Goal: Information Seeking & Learning: Learn about a topic

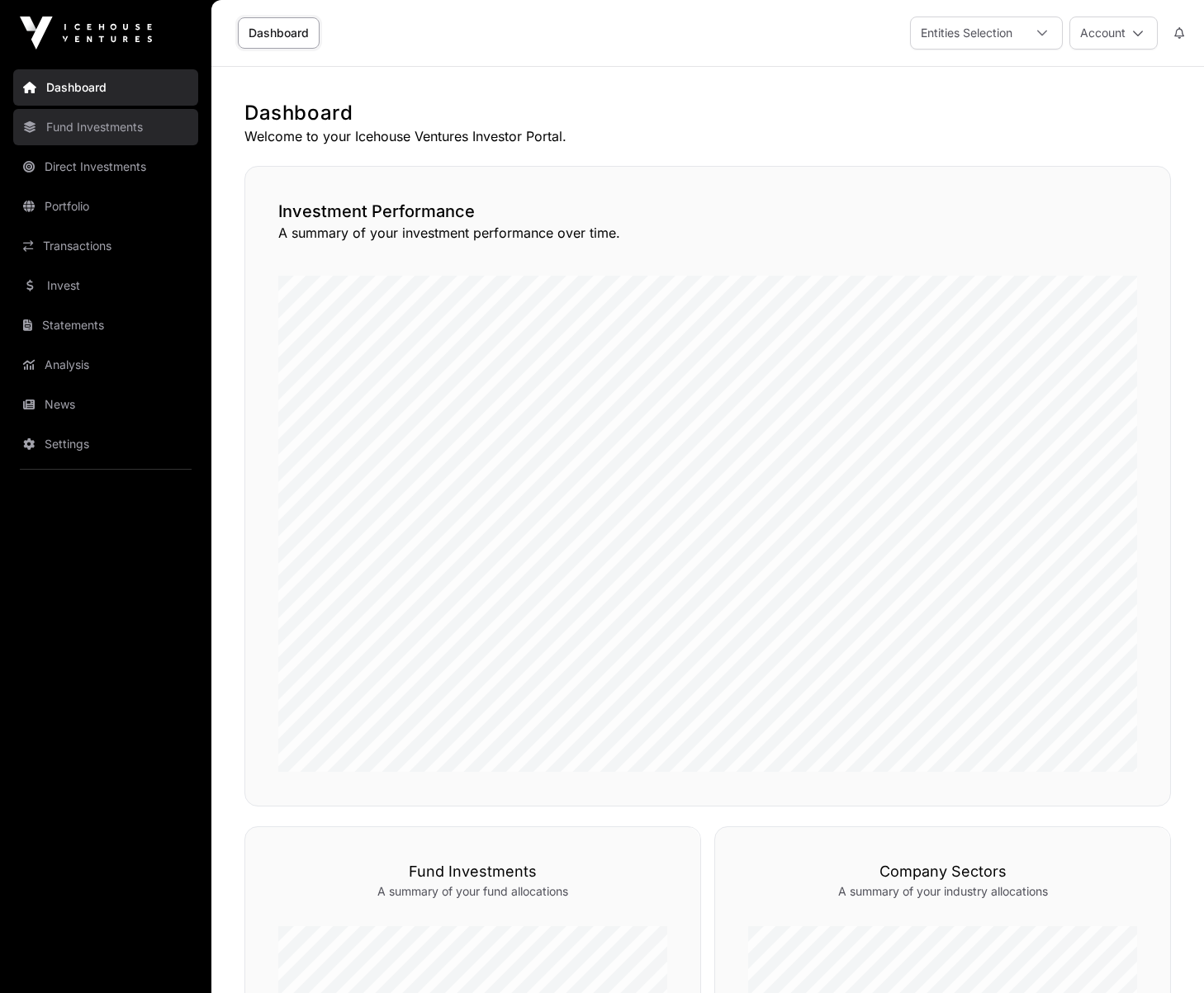
click at [77, 138] on link "Fund Investments" at bounding box center [105, 127] width 185 height 36
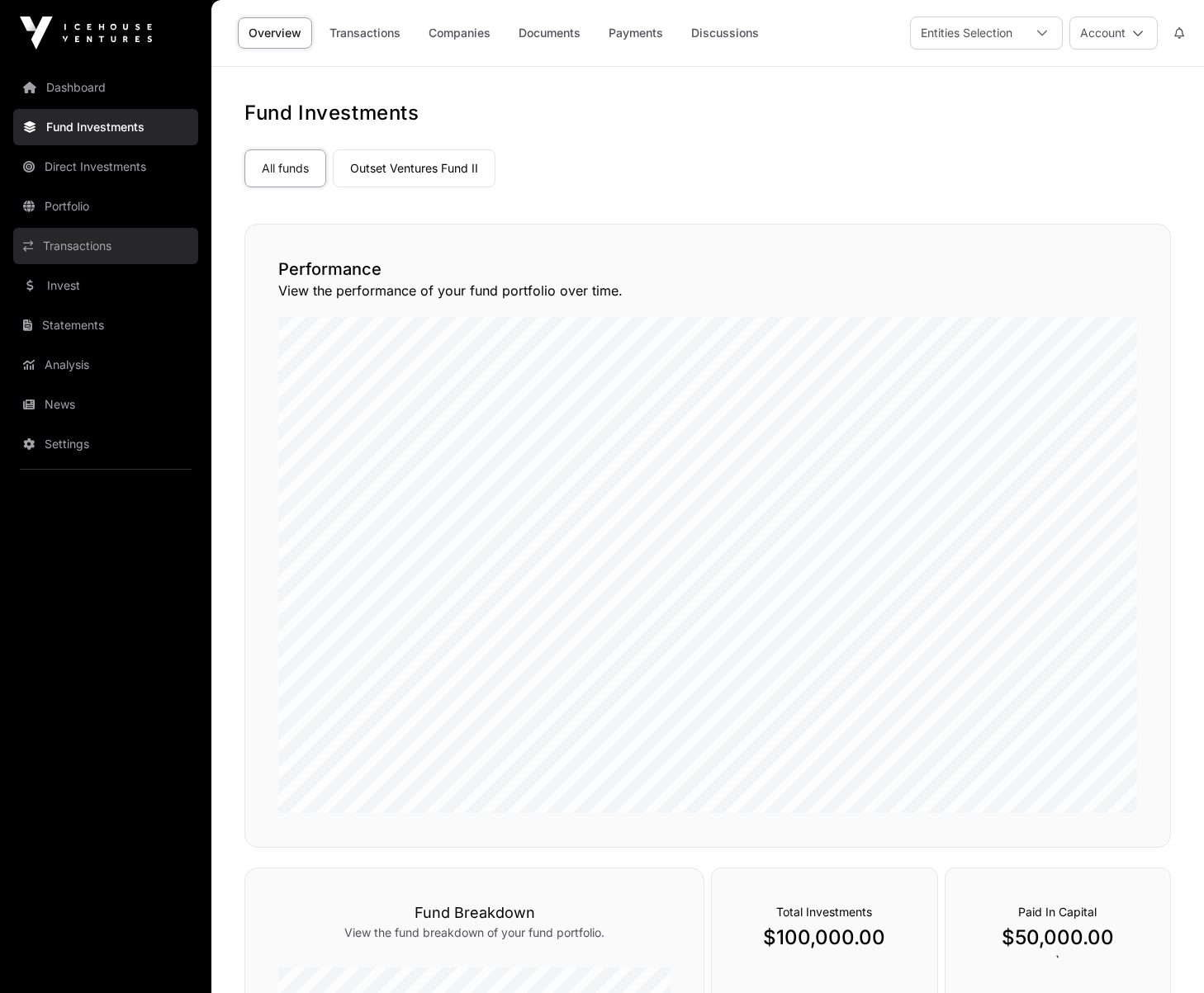
click at [78, 245] on link "Transactions" at bounding box center [105, 246] width 185 height 36
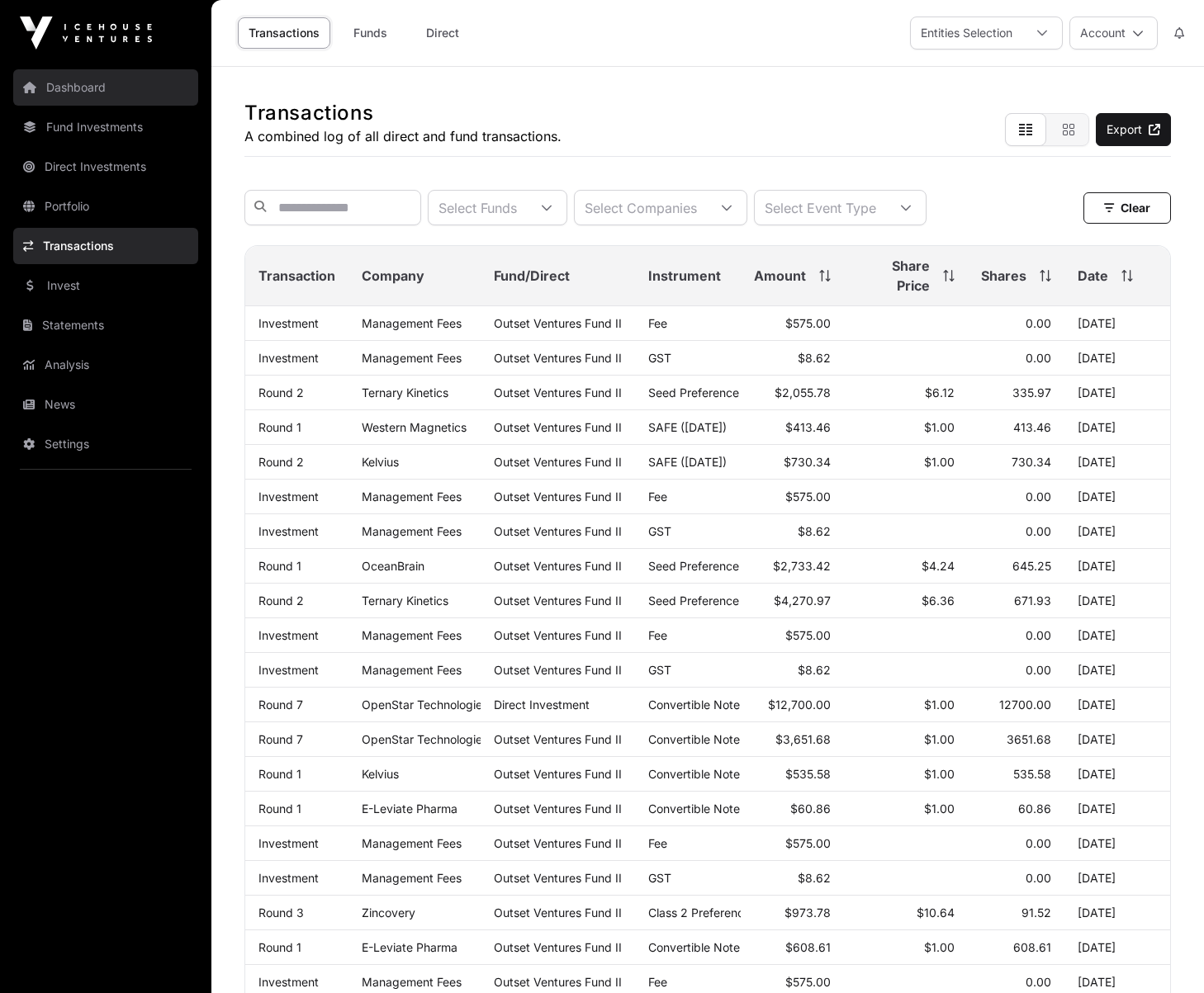
click at [84, 99] on link "Dashboard" at bounding box center [105, 88] width 185 height 36
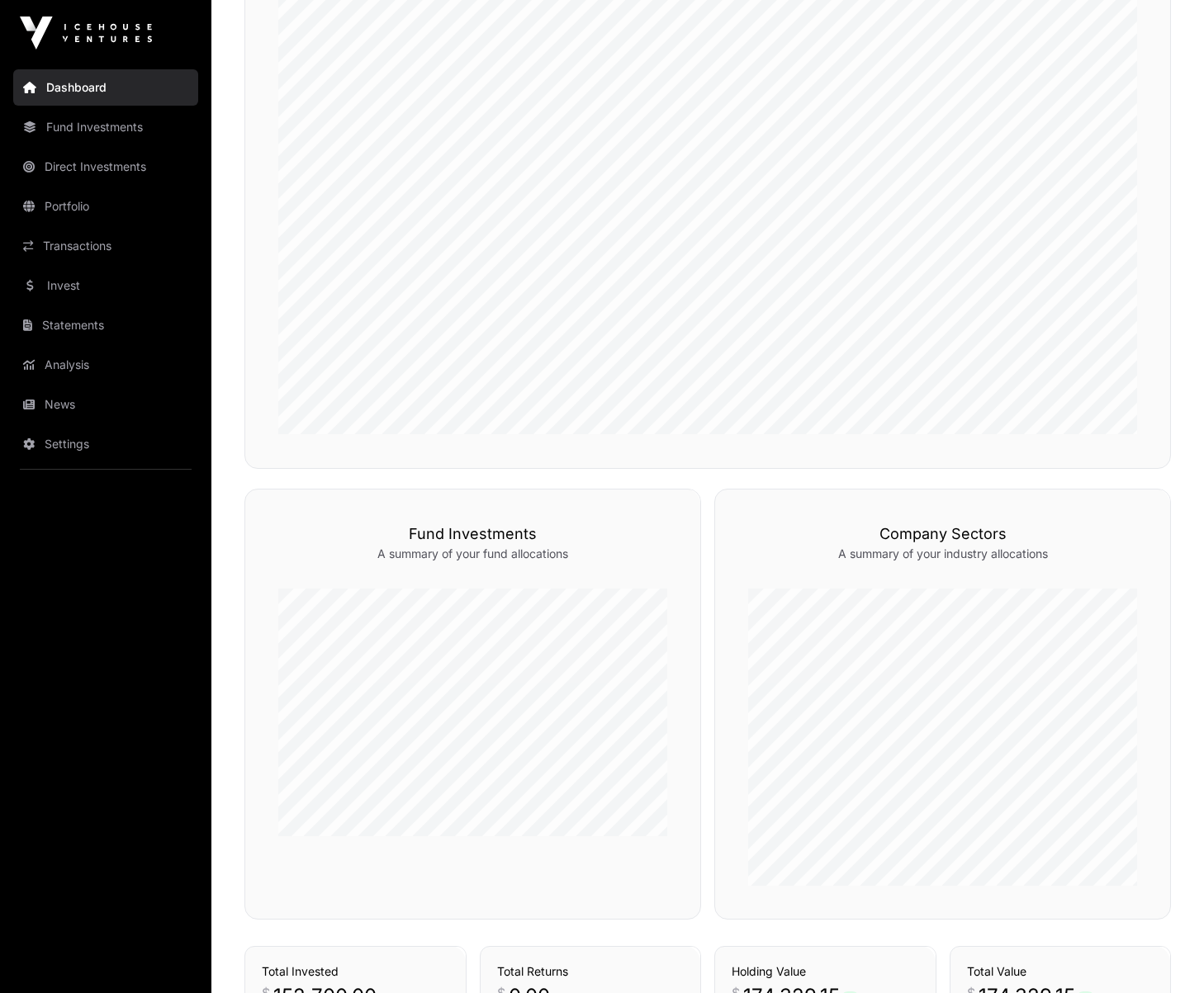
scroll to position [971, 0]
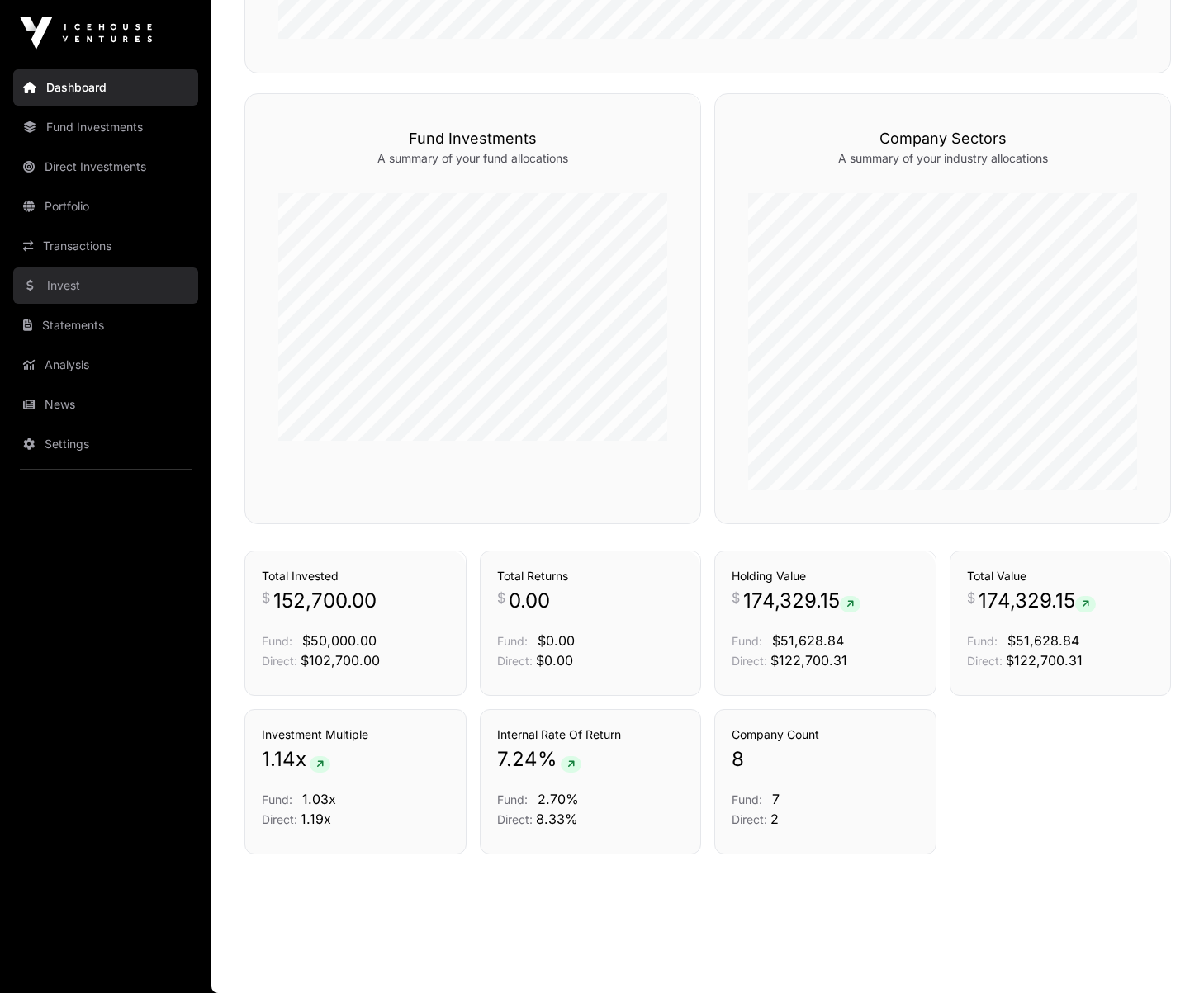
click at [80, 301] on link "Invest" at bounding box center [105, 285] width 185 height 36
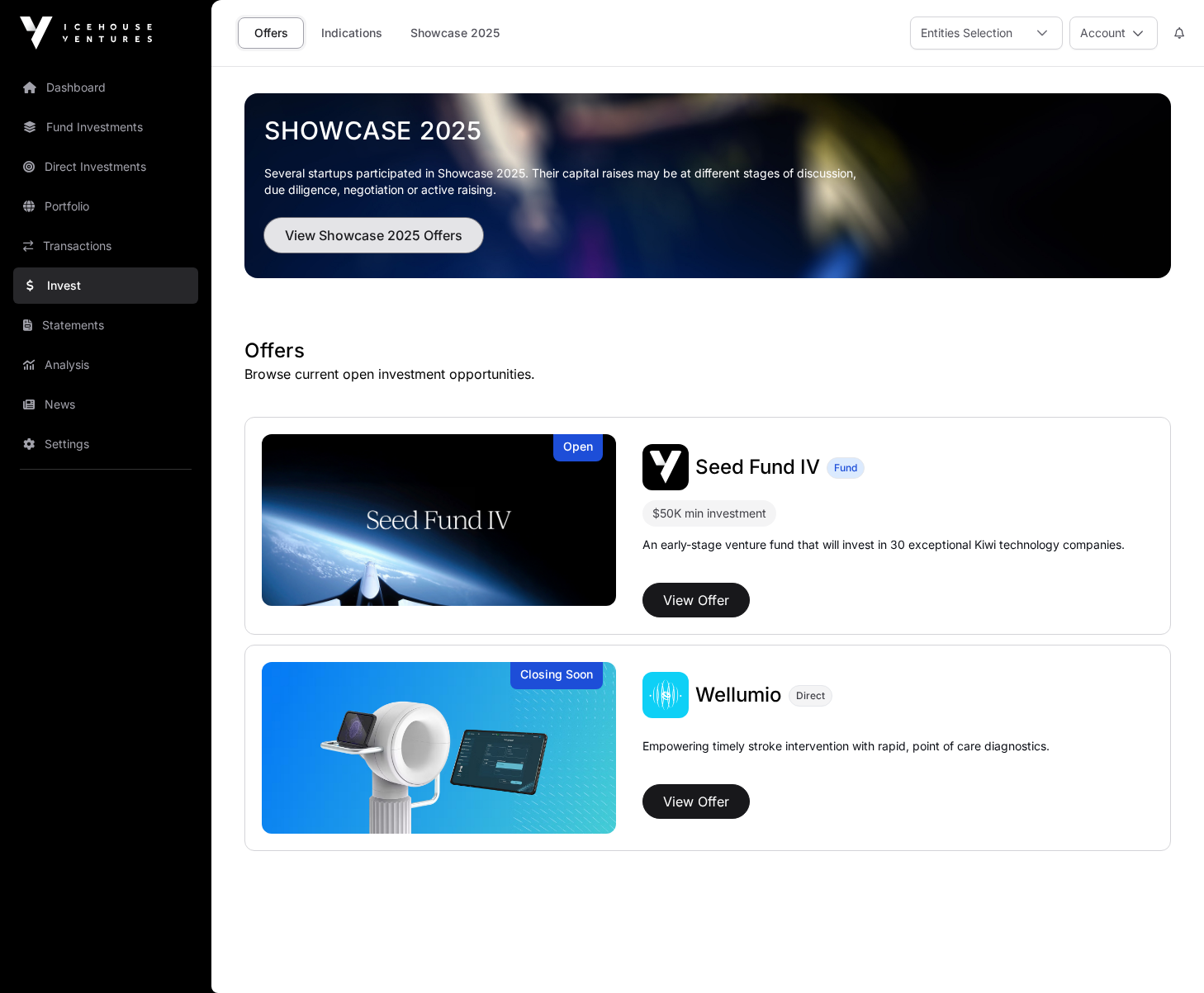
click at [410, 242] on span "View Showcase 2025 Offers" at bounding box center [373, 235] width 178 height 20
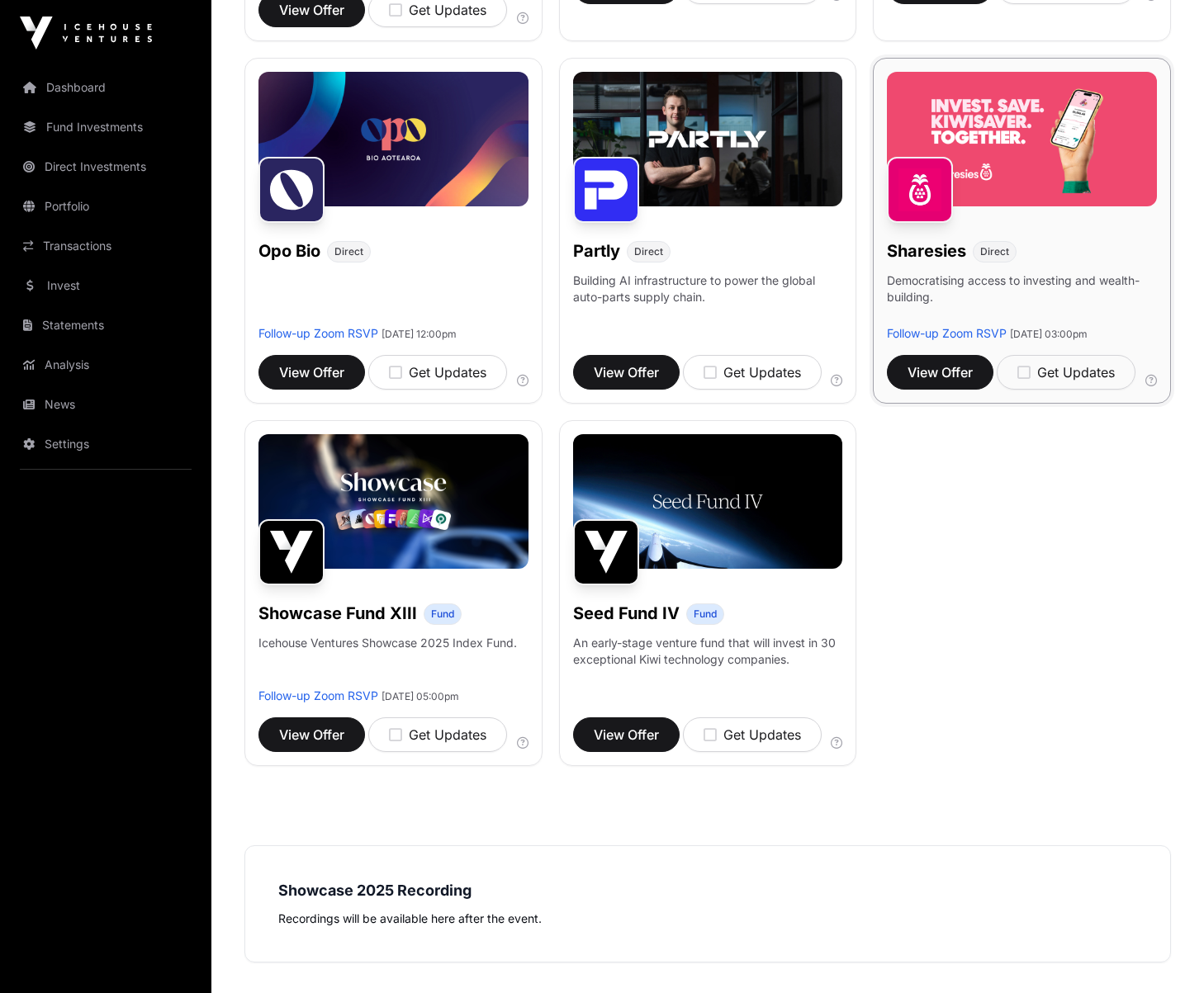
scroll to position [951, 0]
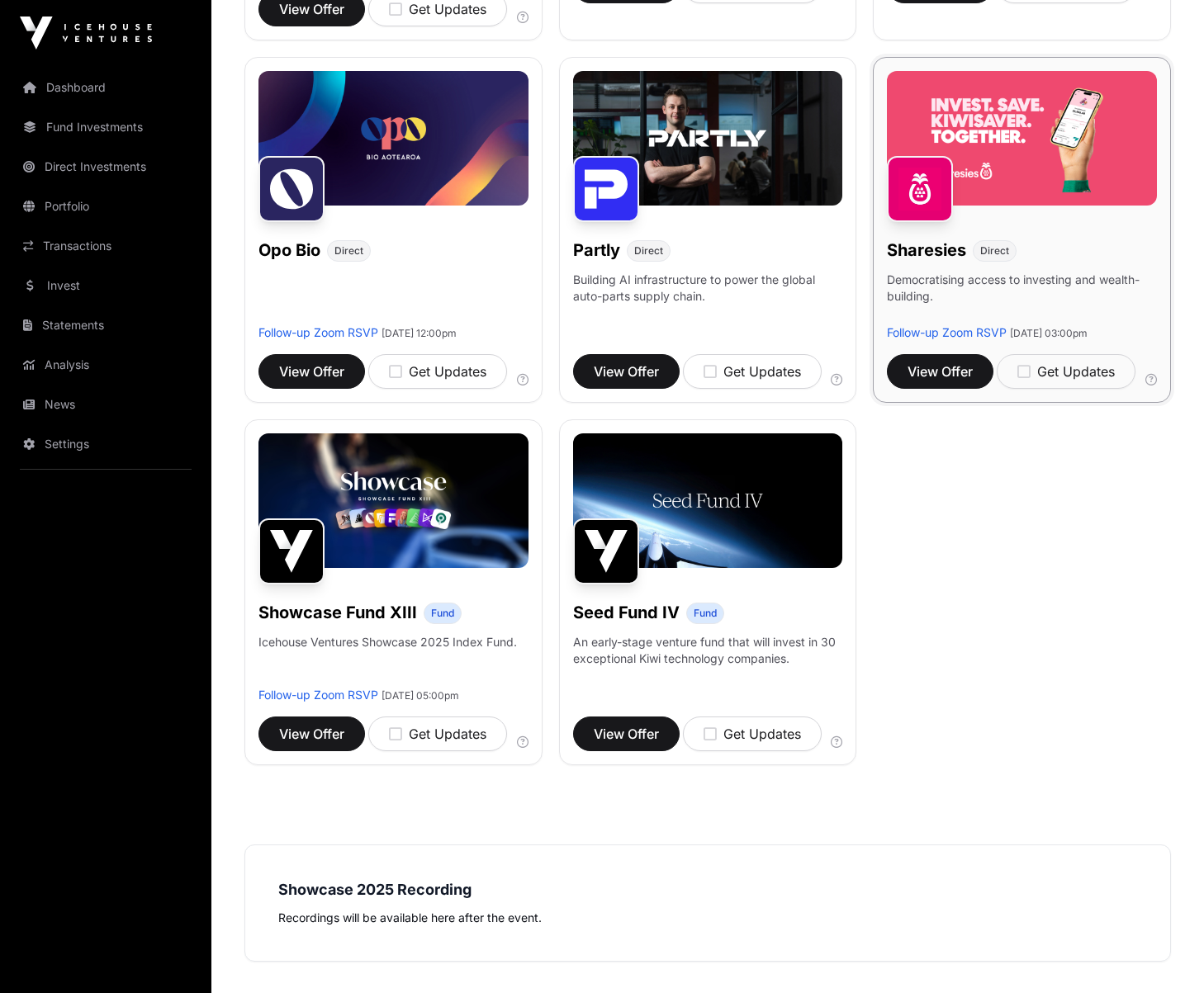
click at [1119, 245] on div "Sharesies Direct Democratising access to investing and wealth-building. Follow-…" at bounding box center [1022, 230] width 298 height 346
click at [936, 354] on button "View Offer" at bounding box center [939, 371] width 107 height 35
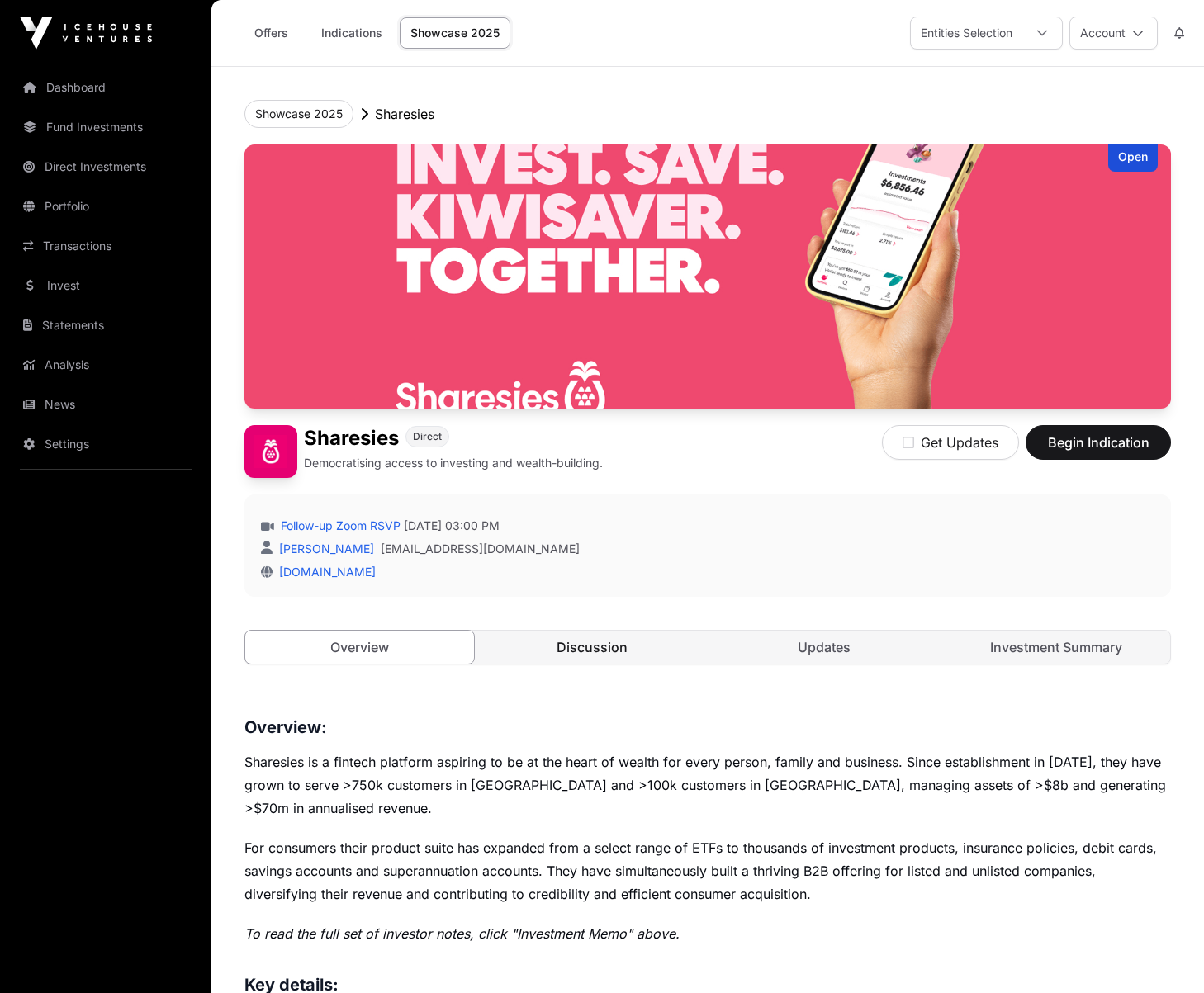
click at [573, 644] on link "Discussion" at bounding box center [592, 647] width 229 height 33
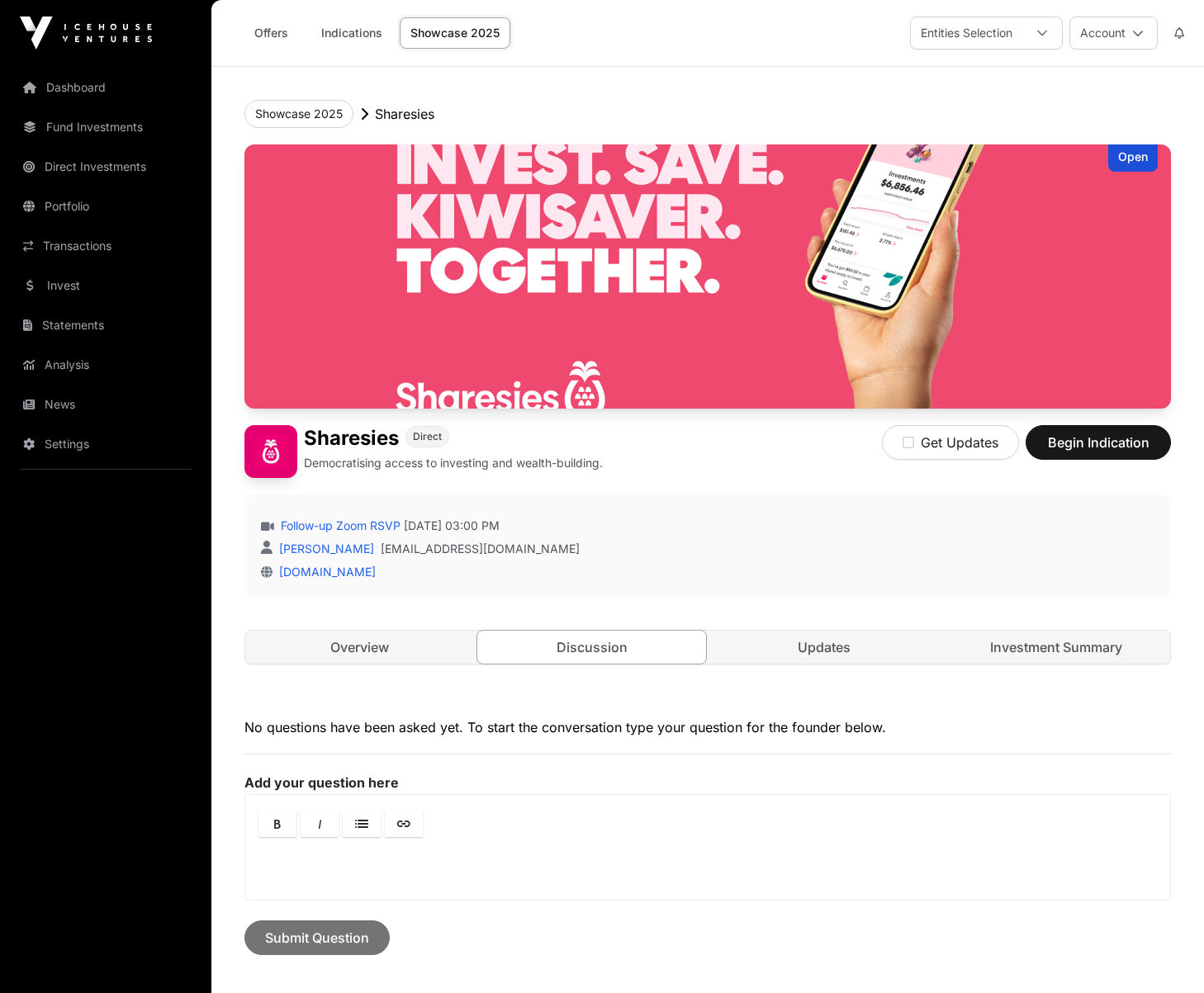
click at [606, 648] on link "Discussion" at bounding box center [592, 647] width 231 height 35
click at [788, 652] on link "Updates" at bounding box center [824, 647] width 229 height 33
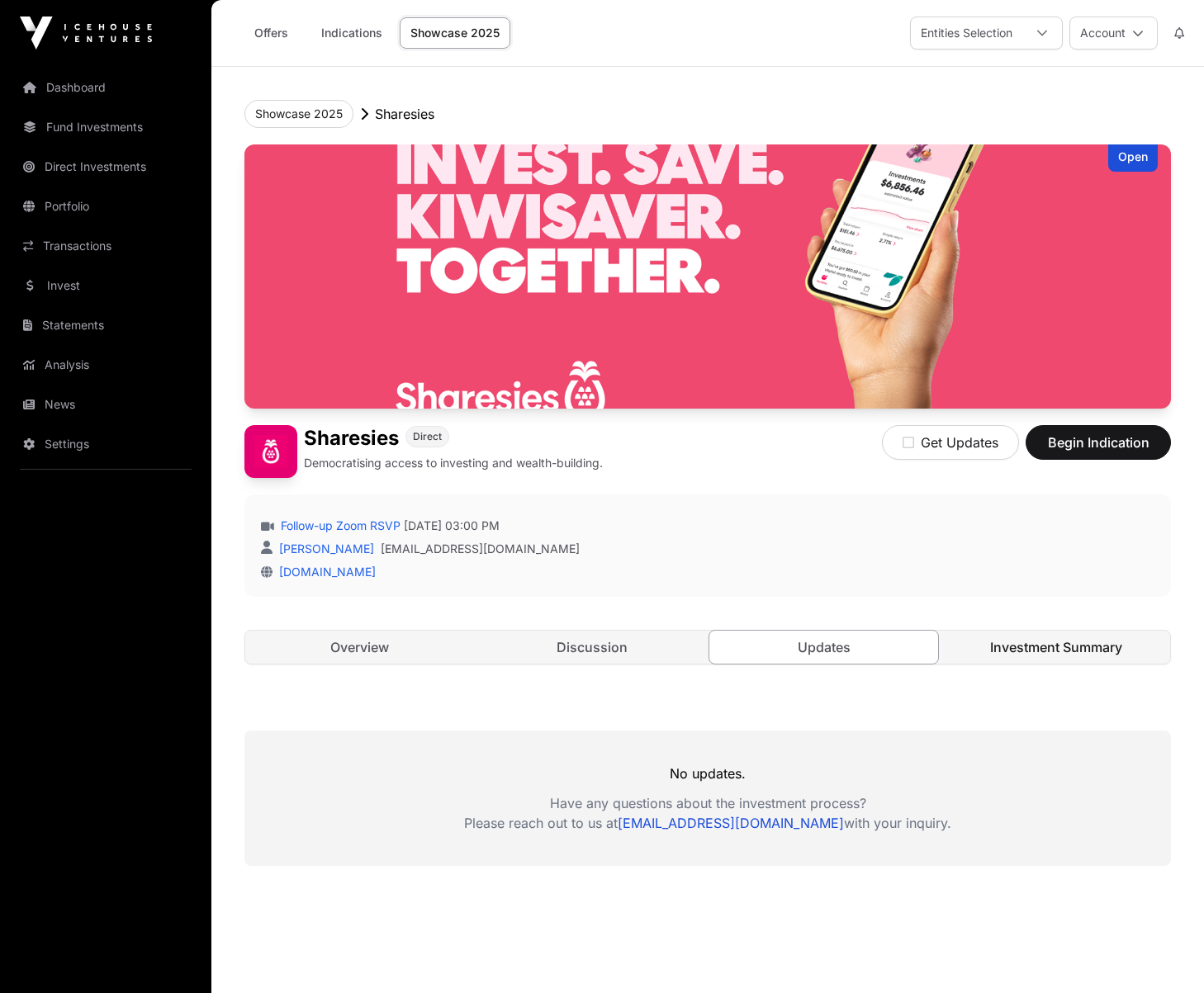
click at [1038, 645] on link "Investment Summary" at bounding box center [1056, 647] width 229 height 33
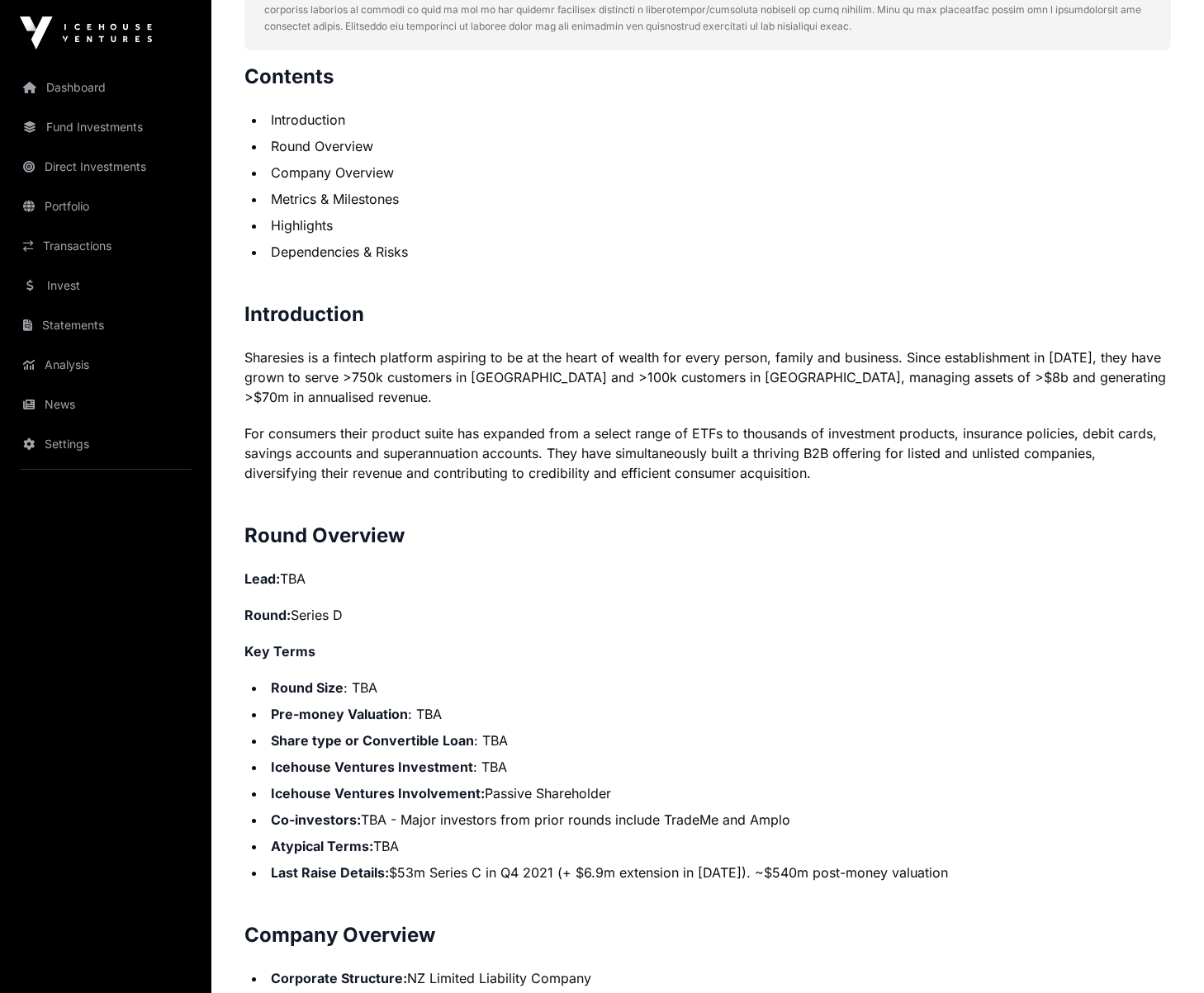
scroll to position [931, 0]
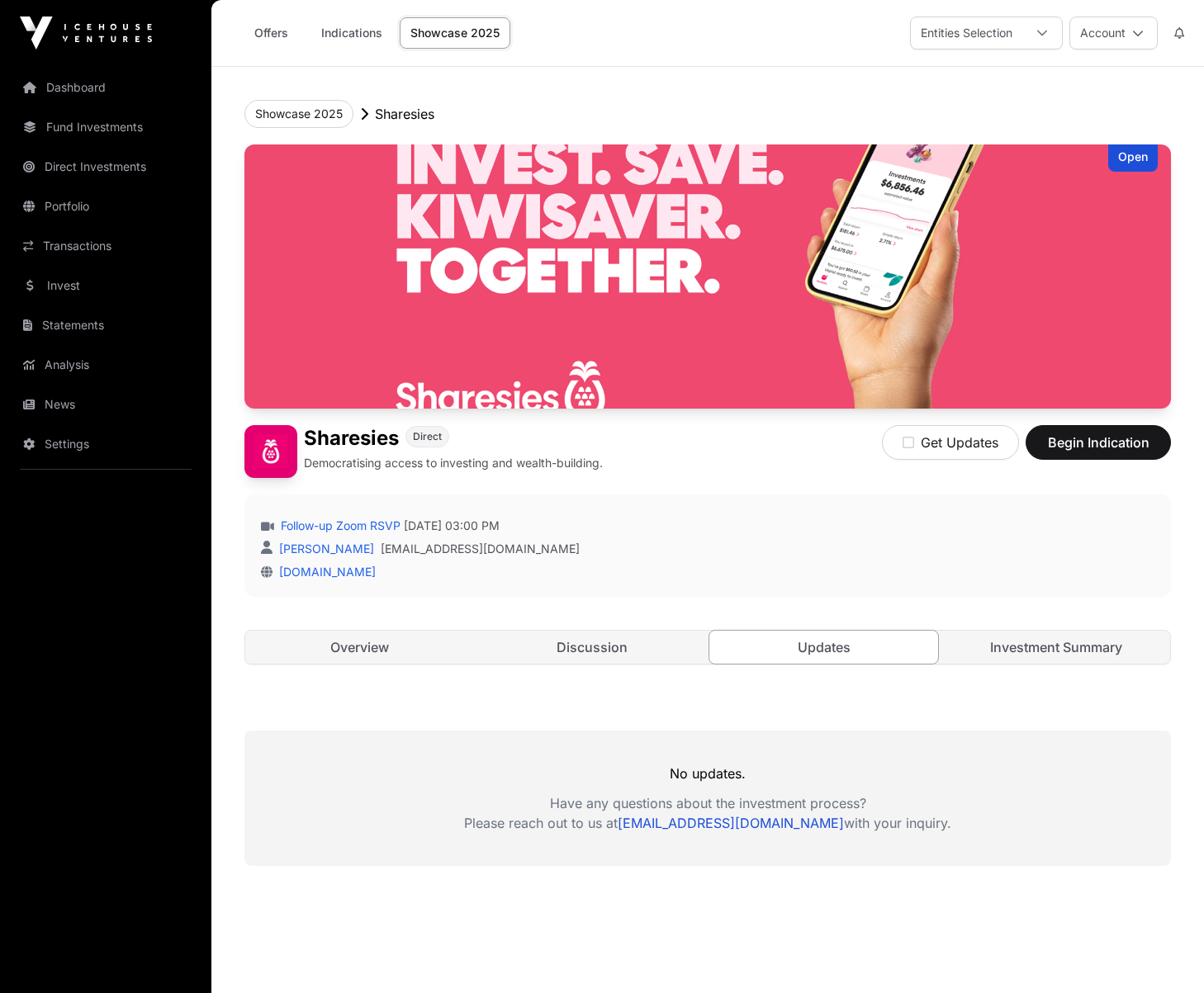
click at [424, 33] on link "Showcase 2025" at bounding box center [455, 33] width 111 height 31
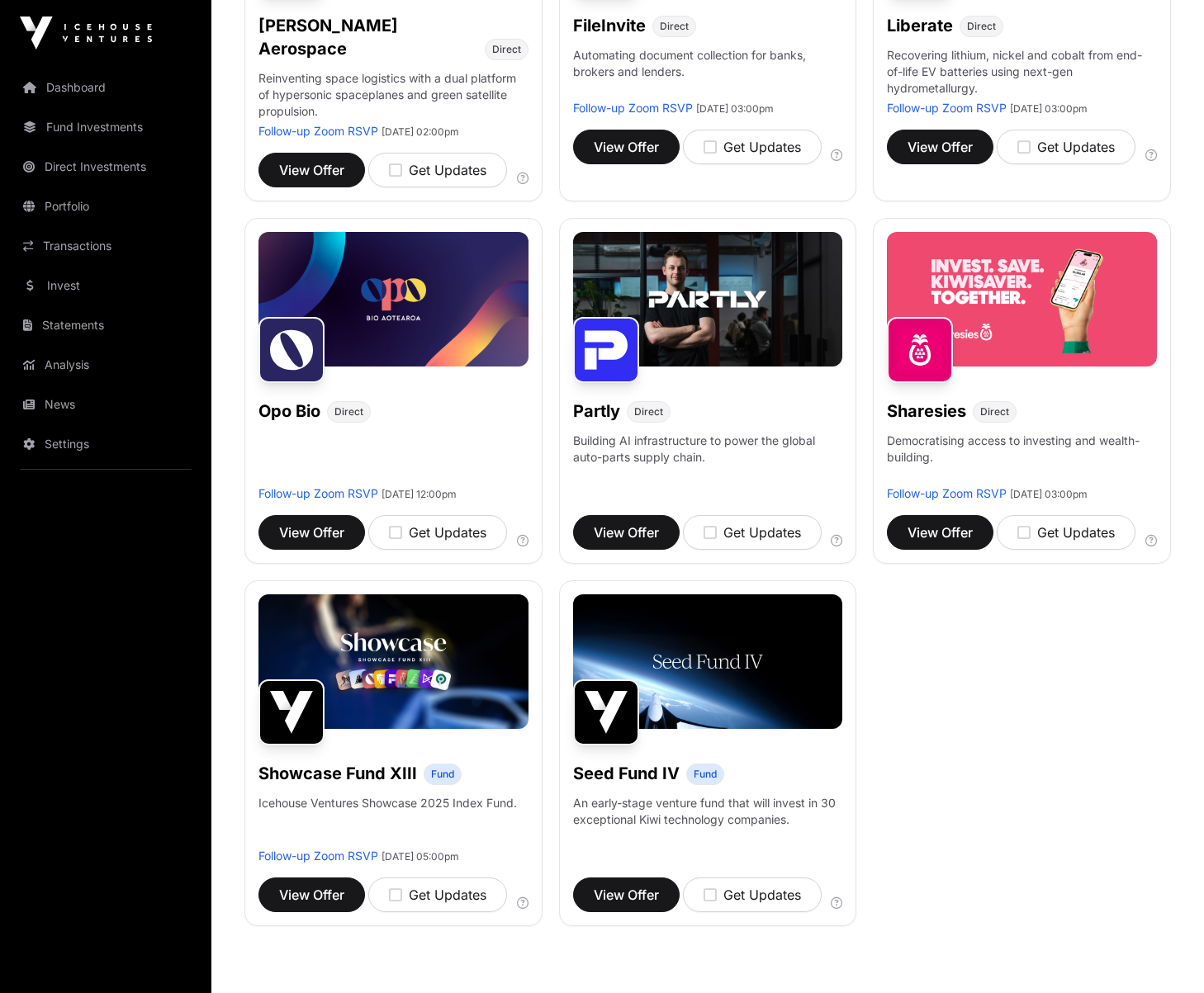
scroll to position [790, 0]
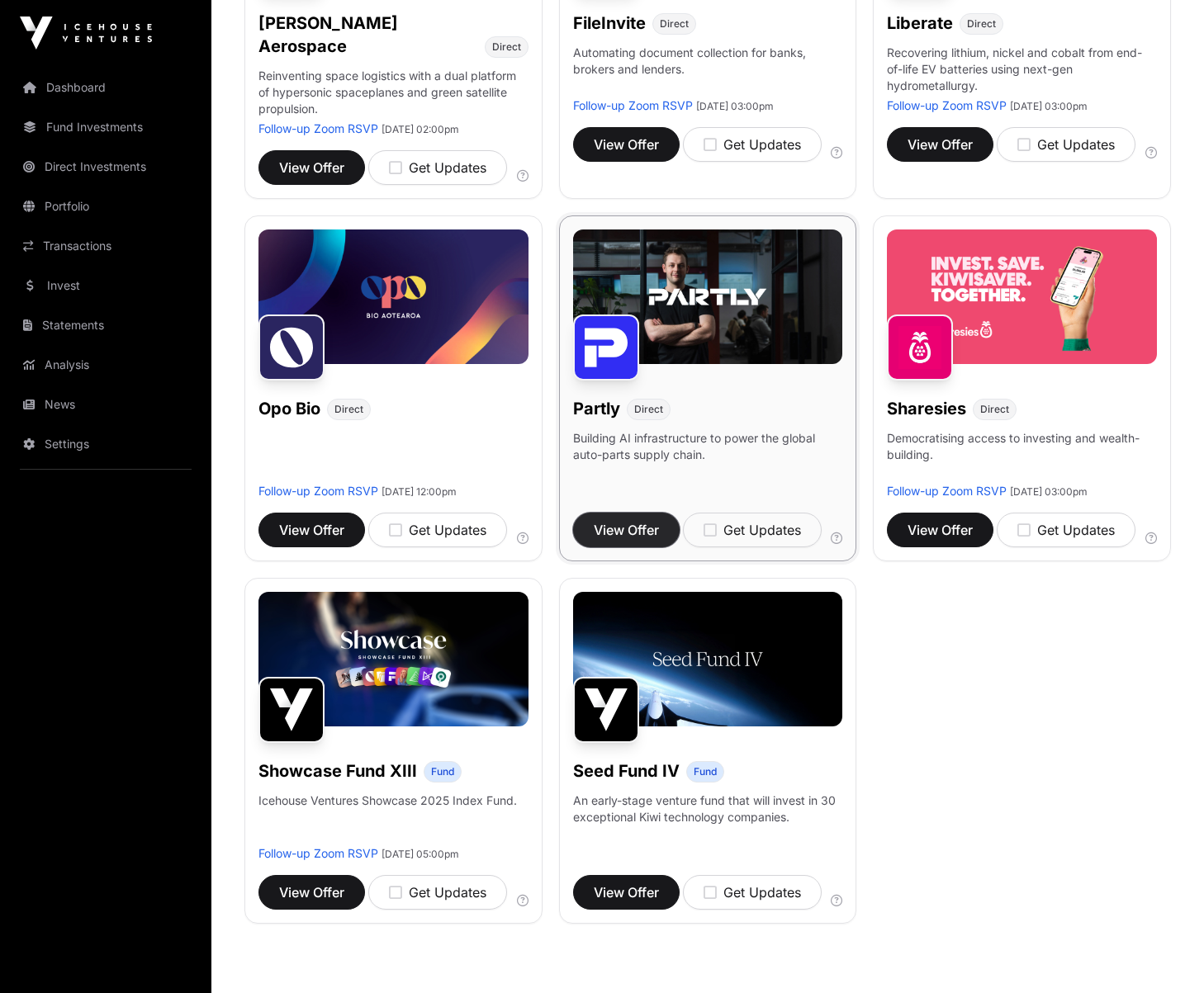
click at [628, 520] on span "View Offer" at bounding box center [626, 530] width 65 height 20
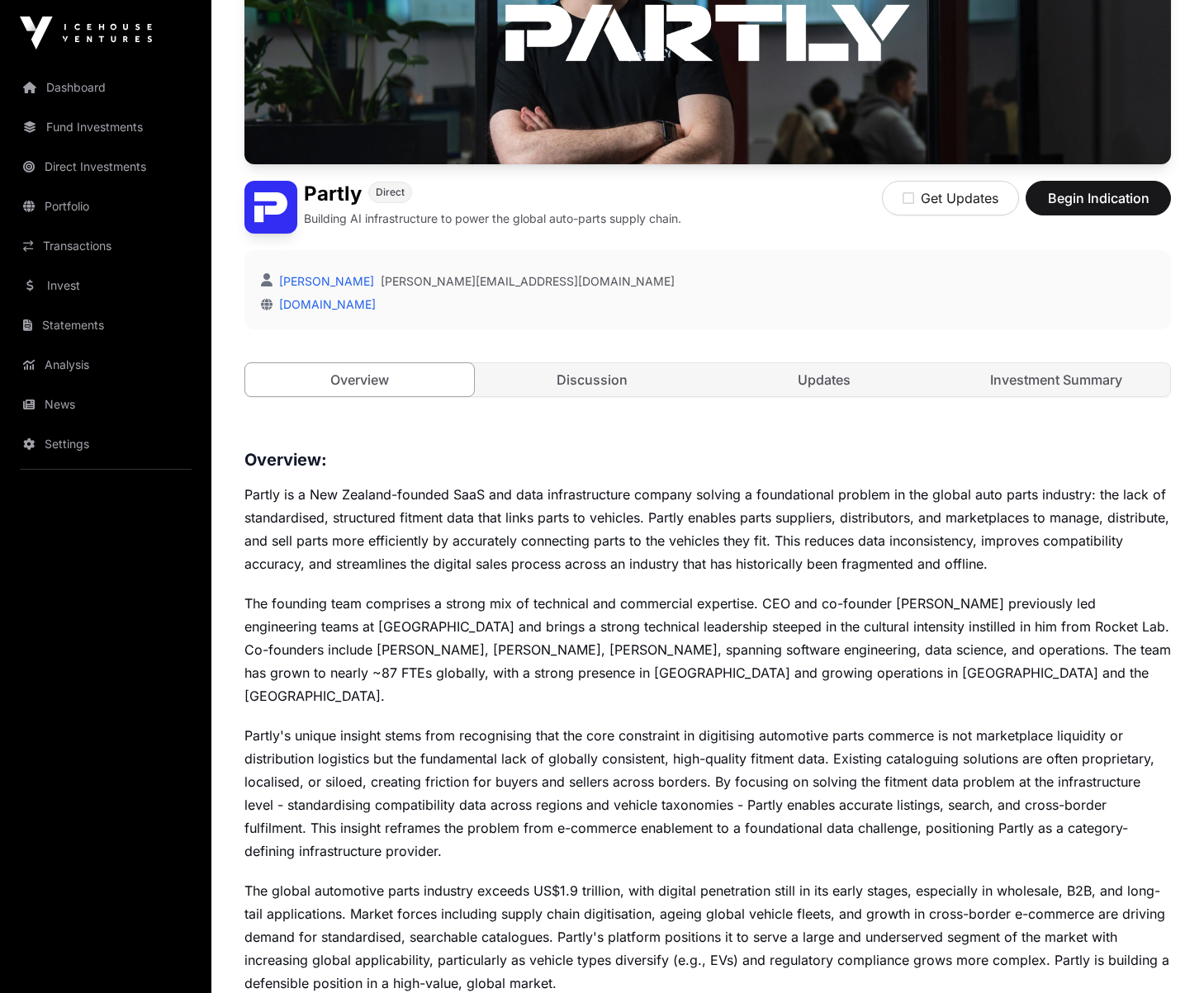
scroll to position [246, 0]
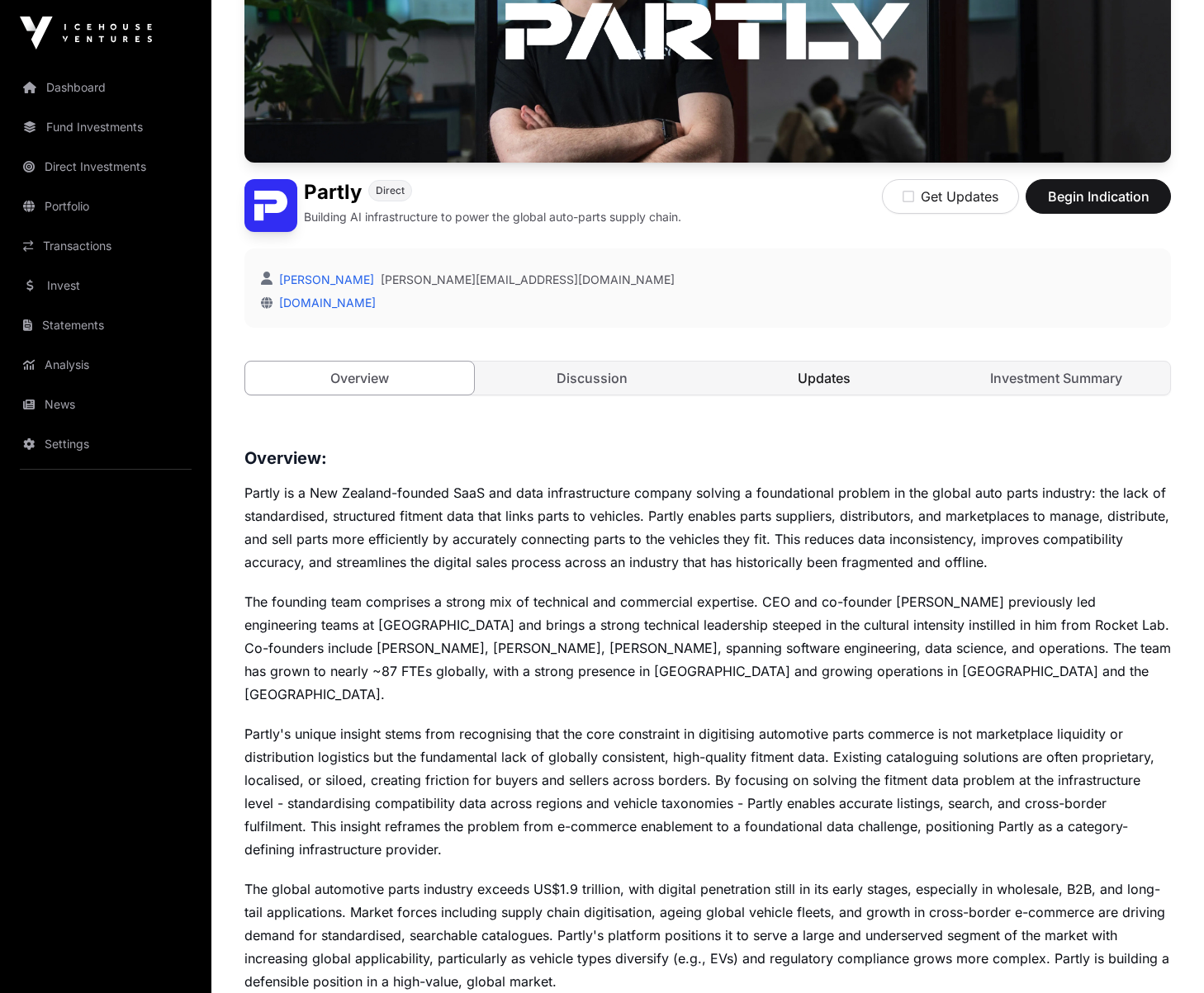
click at [823, 369] on link "Updates" at bounding box center [824, 378] width 229 height 33
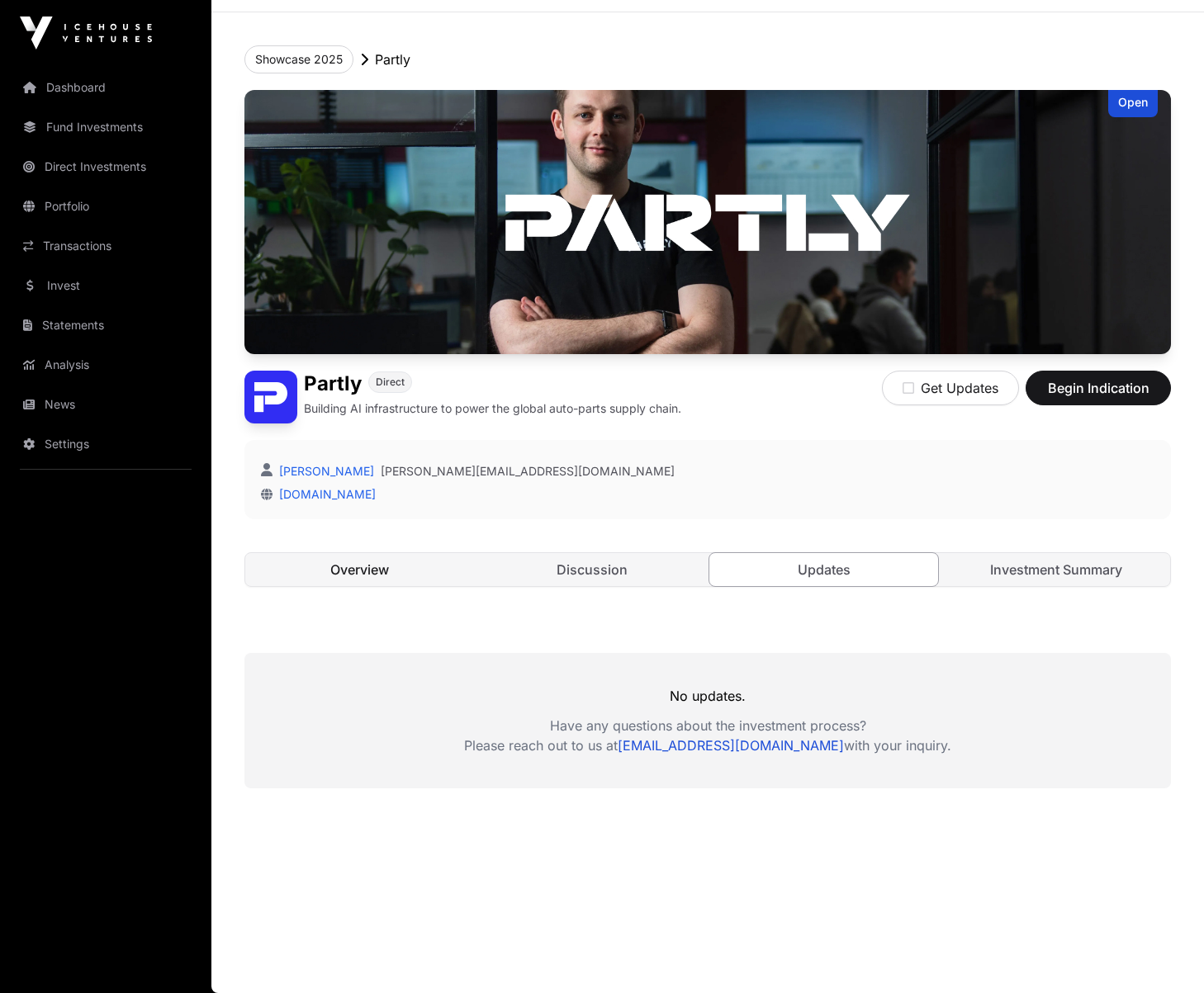
click at [392, 578] on link "Overview" at bounding box center [360, 570] width 229 height 33
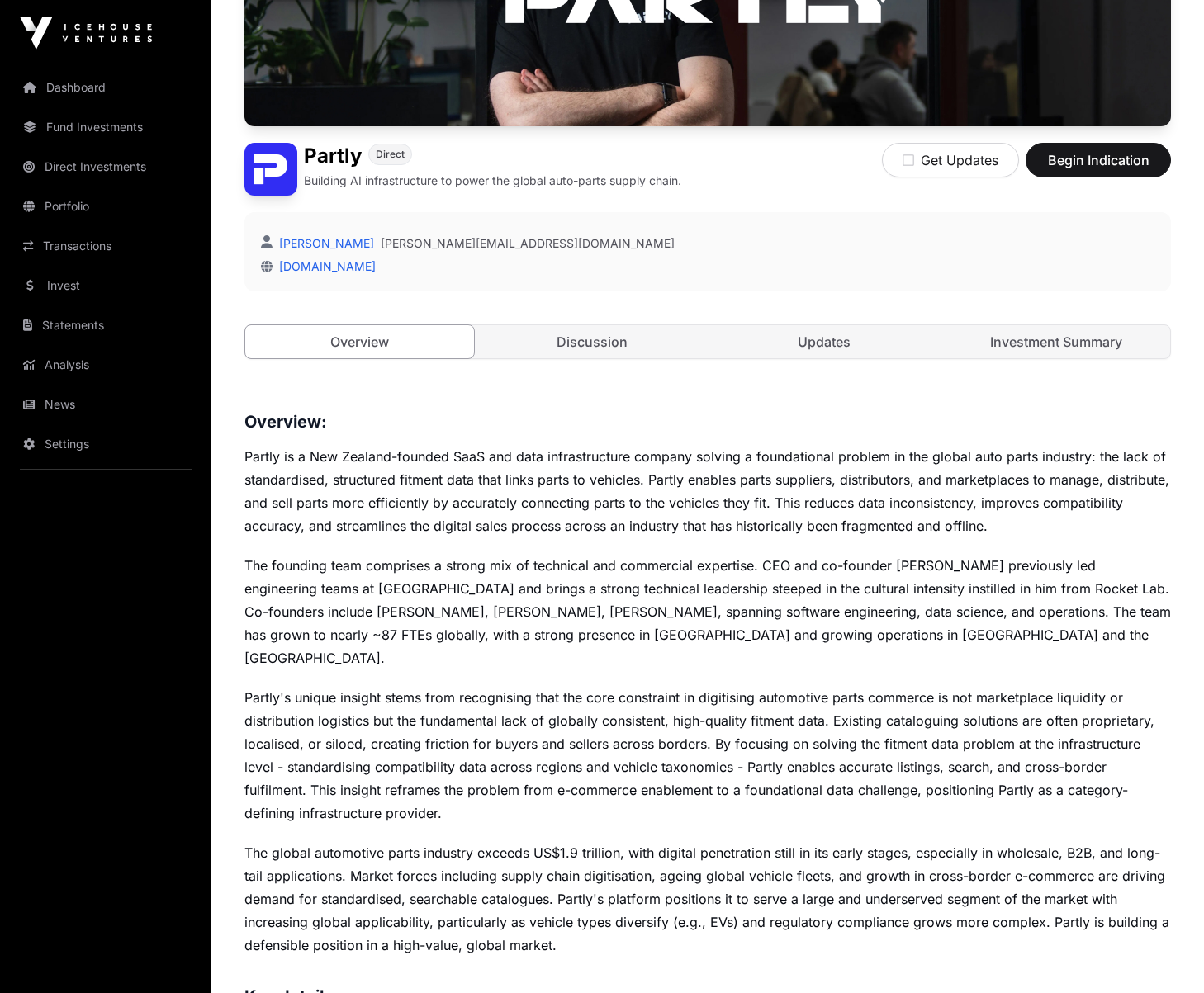
scroll to position [445, 0]
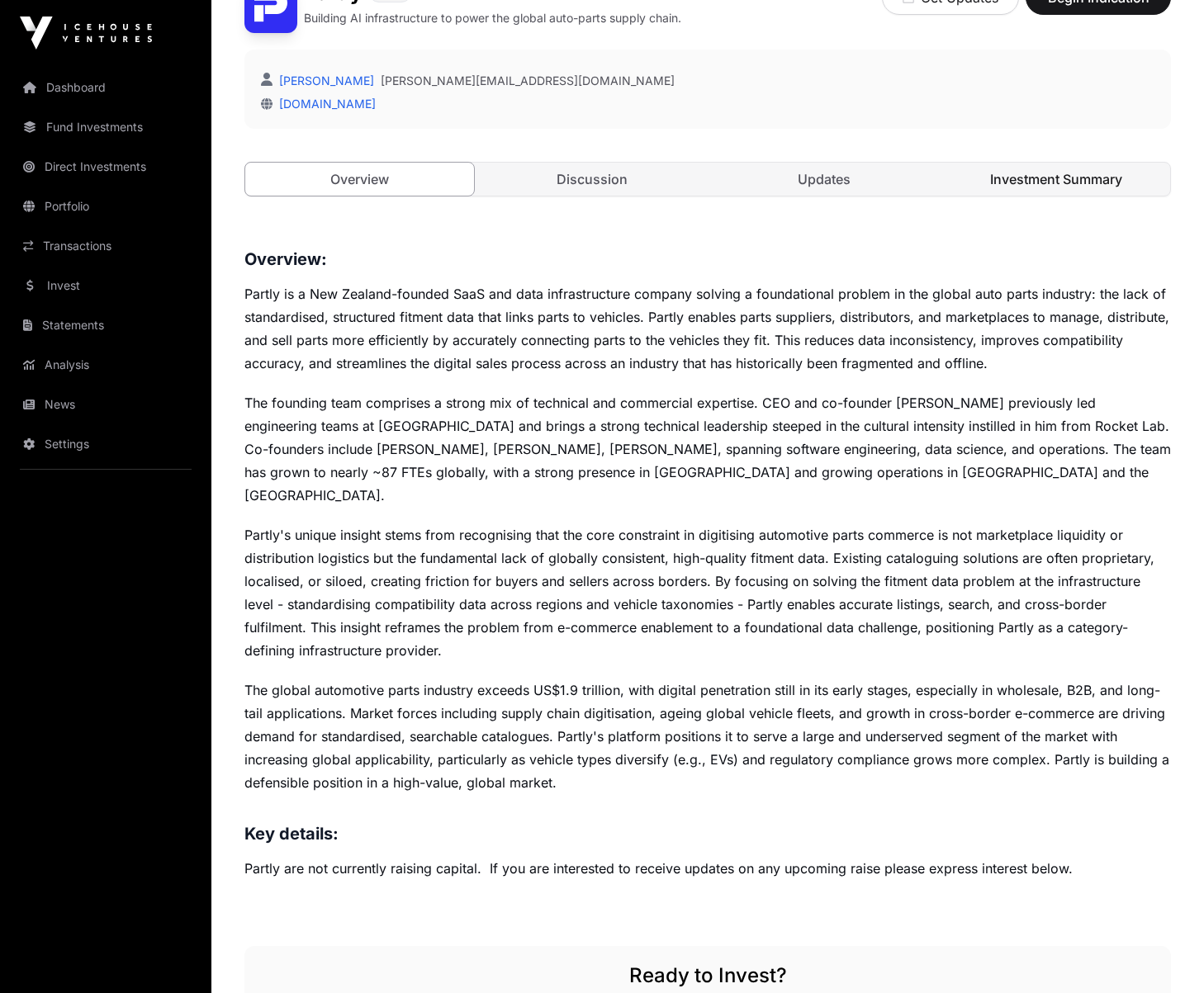
click at [1057, 173] on link "Investment Summary" at bounding box center [1056, 180] width 229 height 33
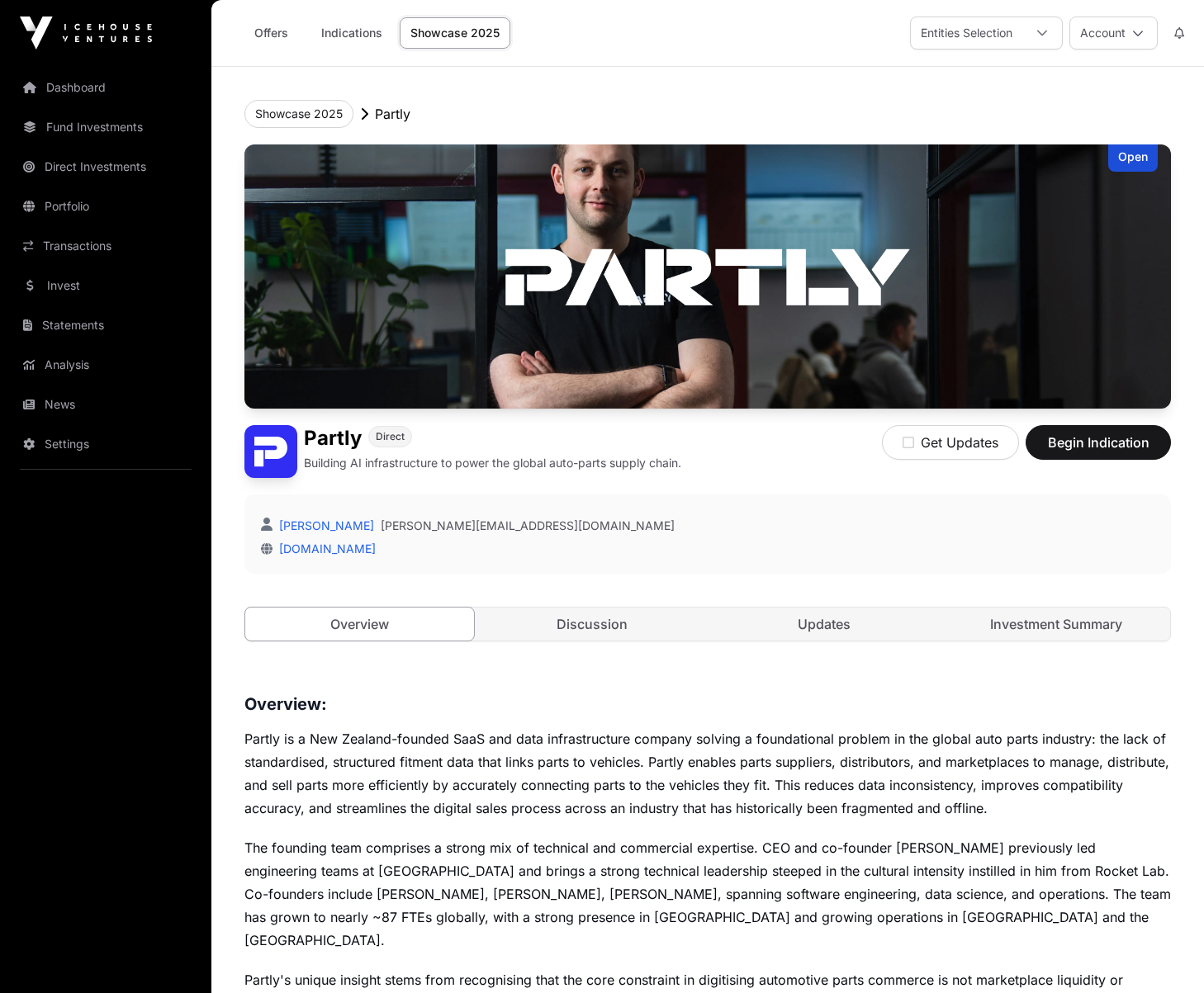
scroll to position [445, 0]
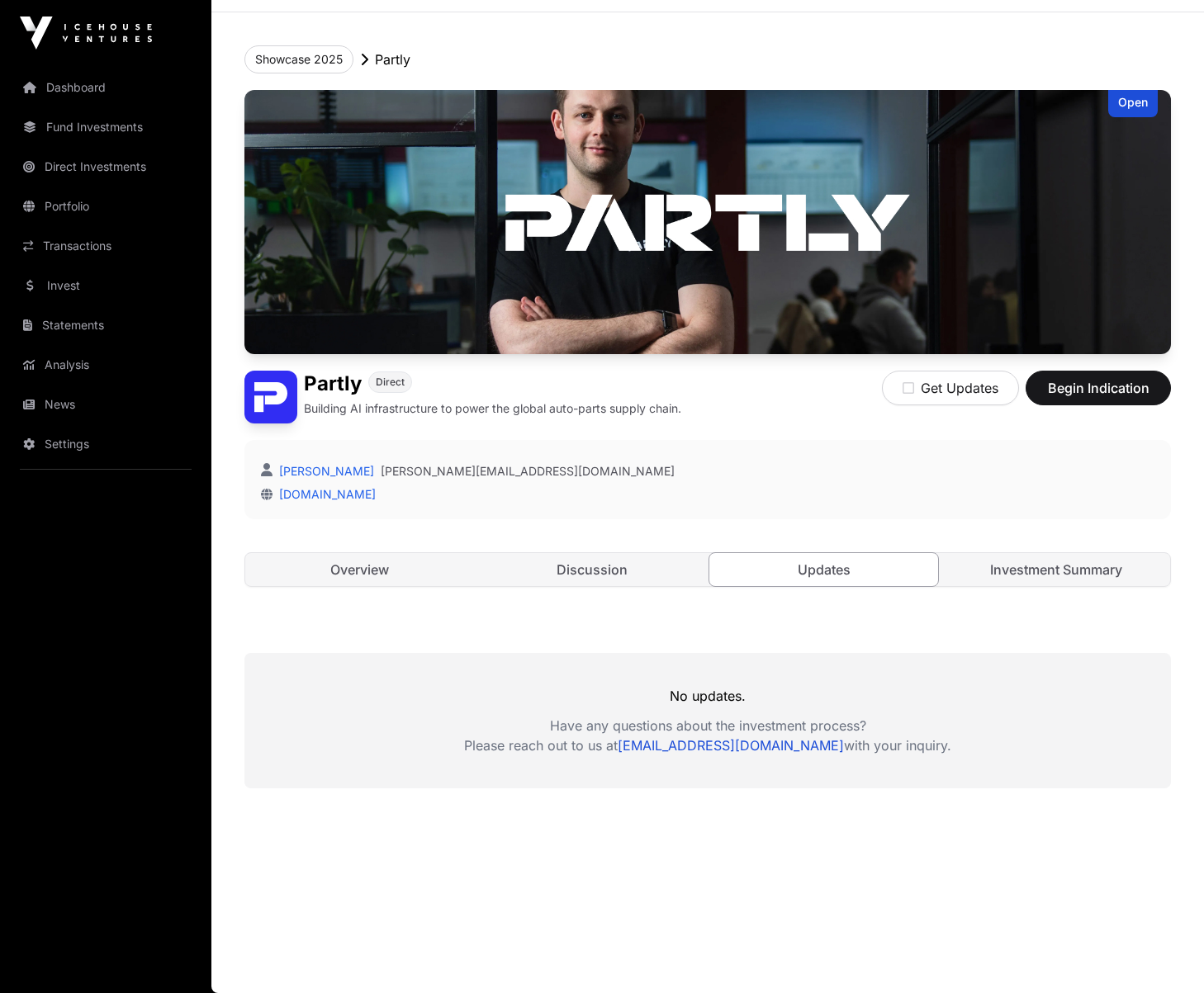
scroll to position [55, 0]
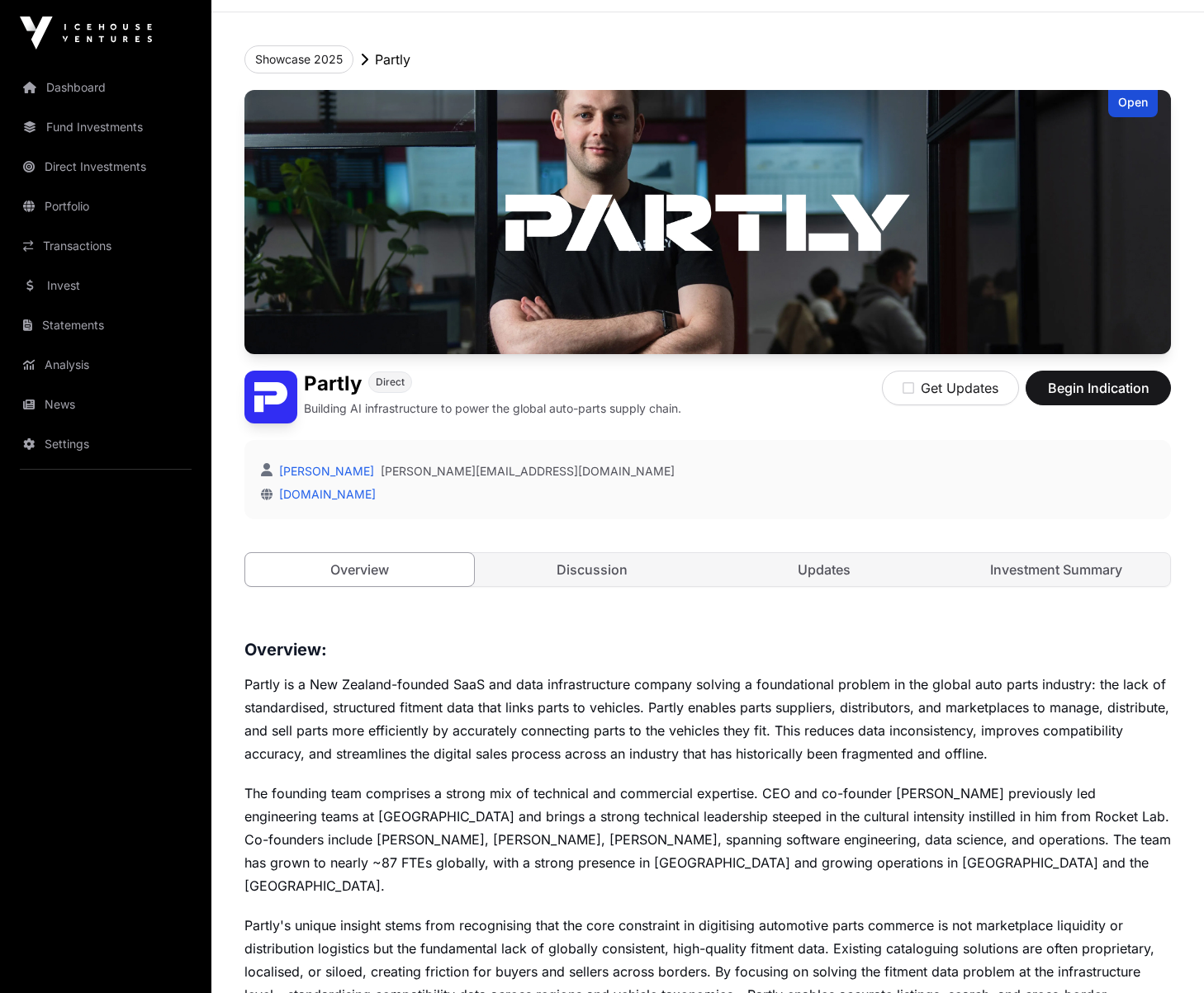
scroll to position [246, 0]
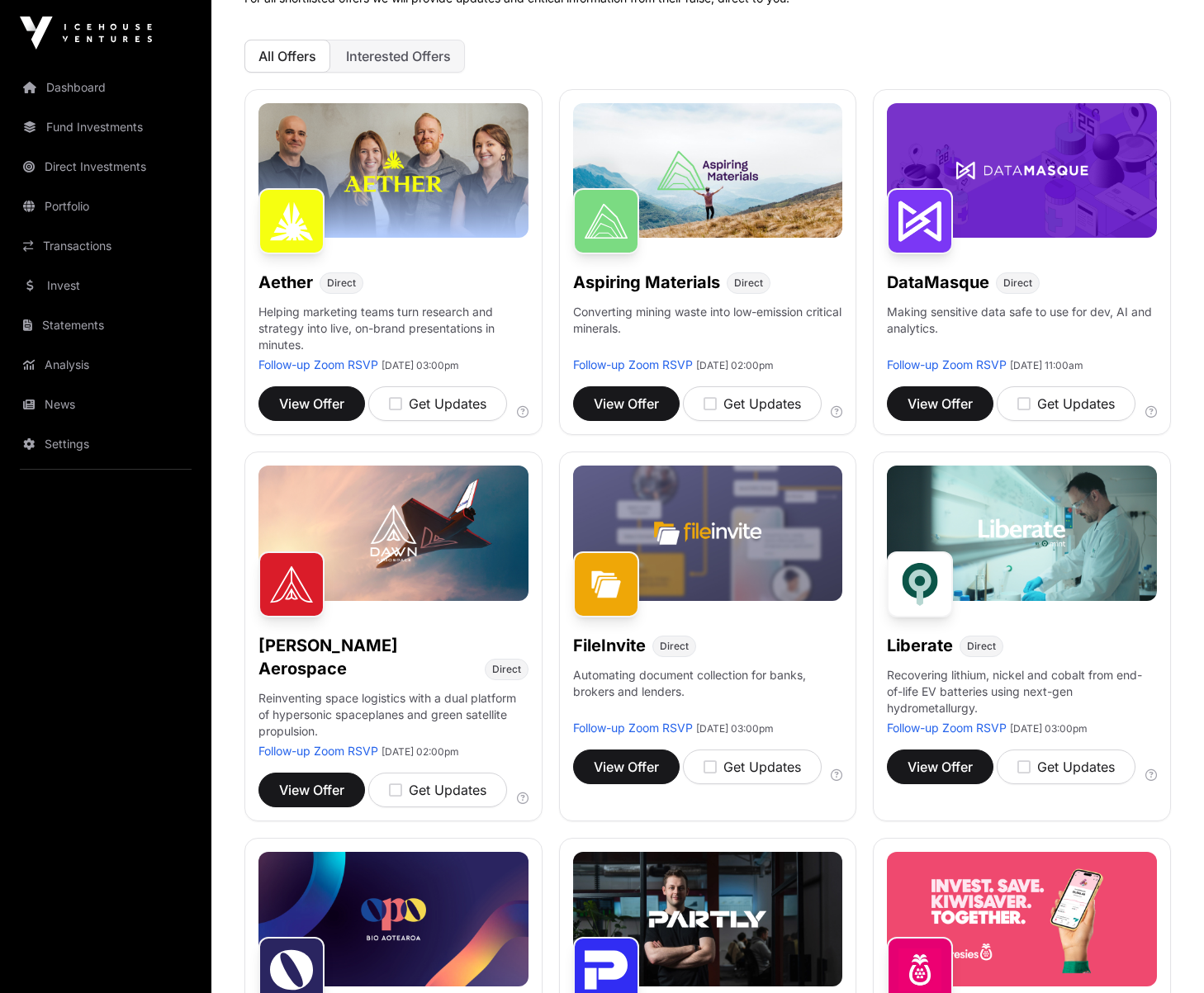
scroll to position [160, 0]
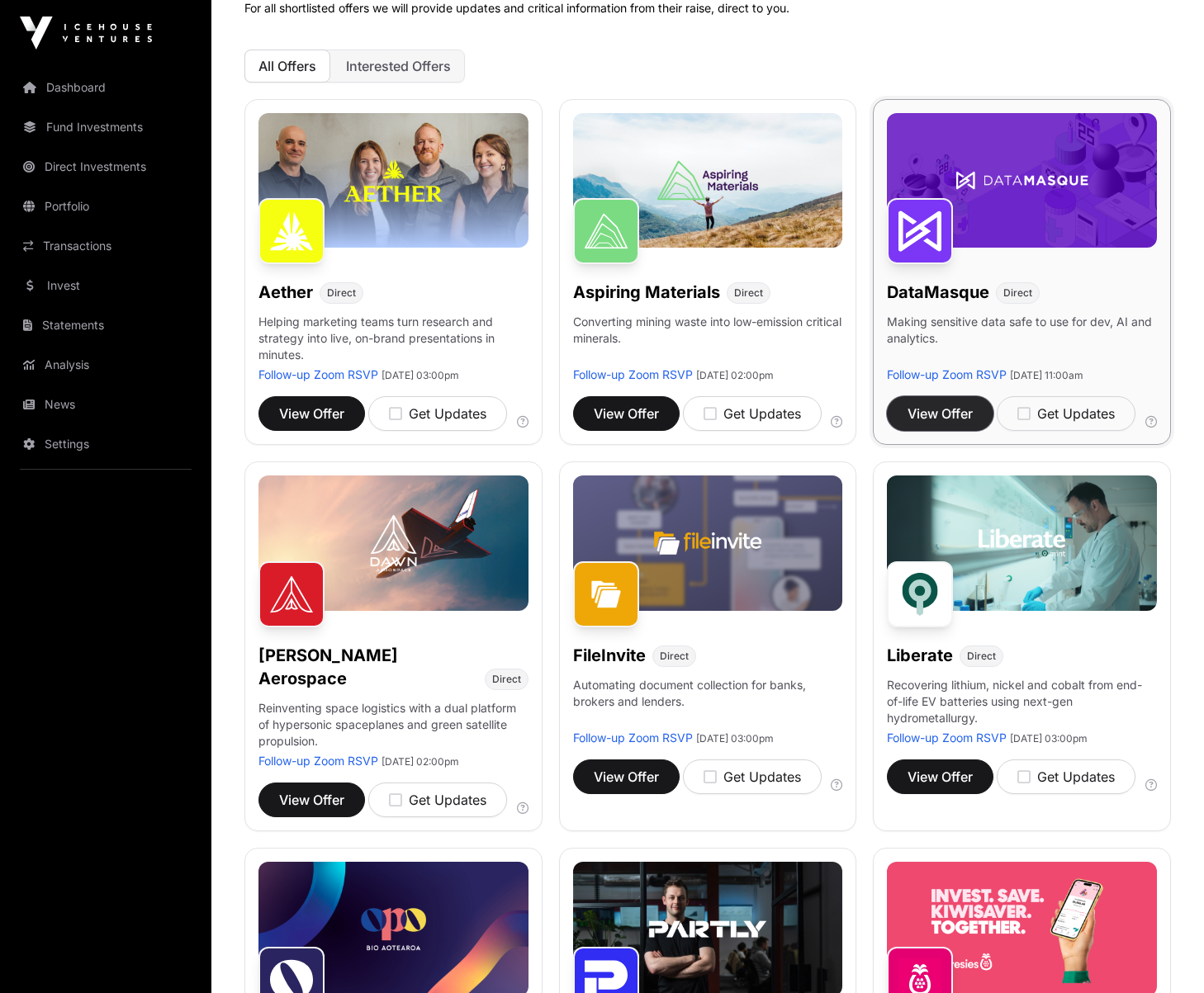
click at [930, 412] on span "View Offer" at bounding box center [939, 414] width 65 height 20
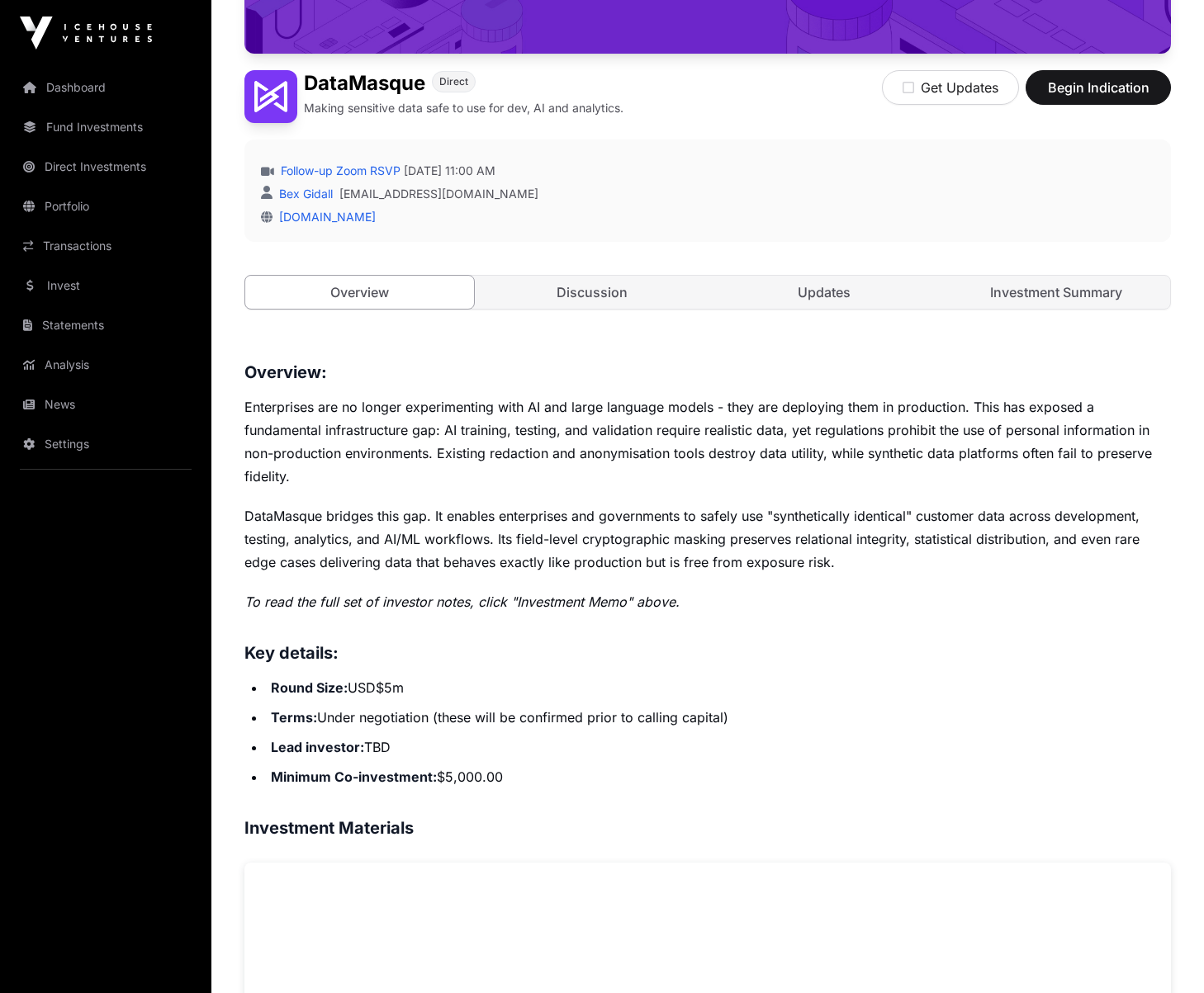
scroll to position [421, 0]
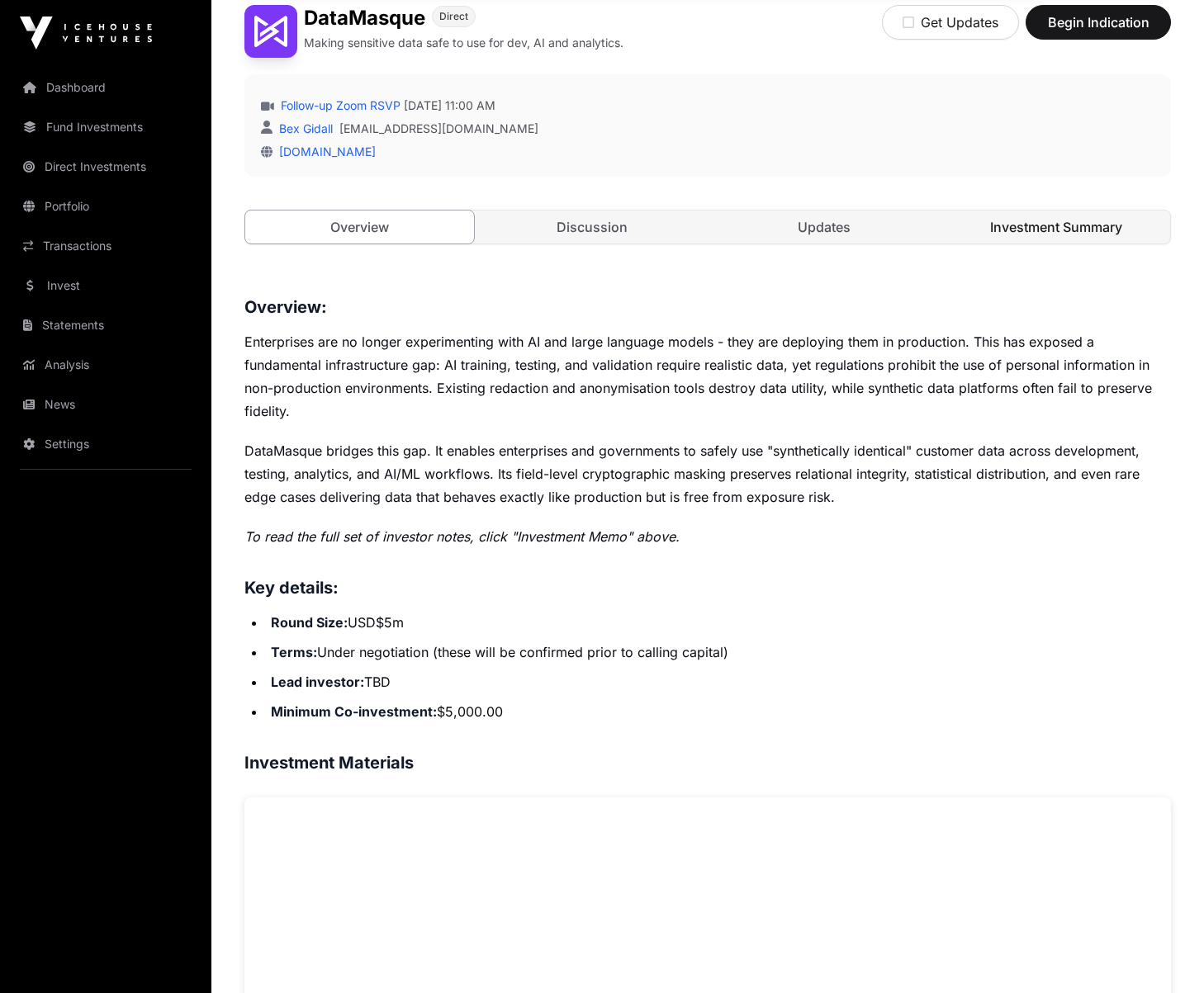
click at [1048, 217] on link "Investment Summary" at bounding box center [1056, 227] width 229 height 33
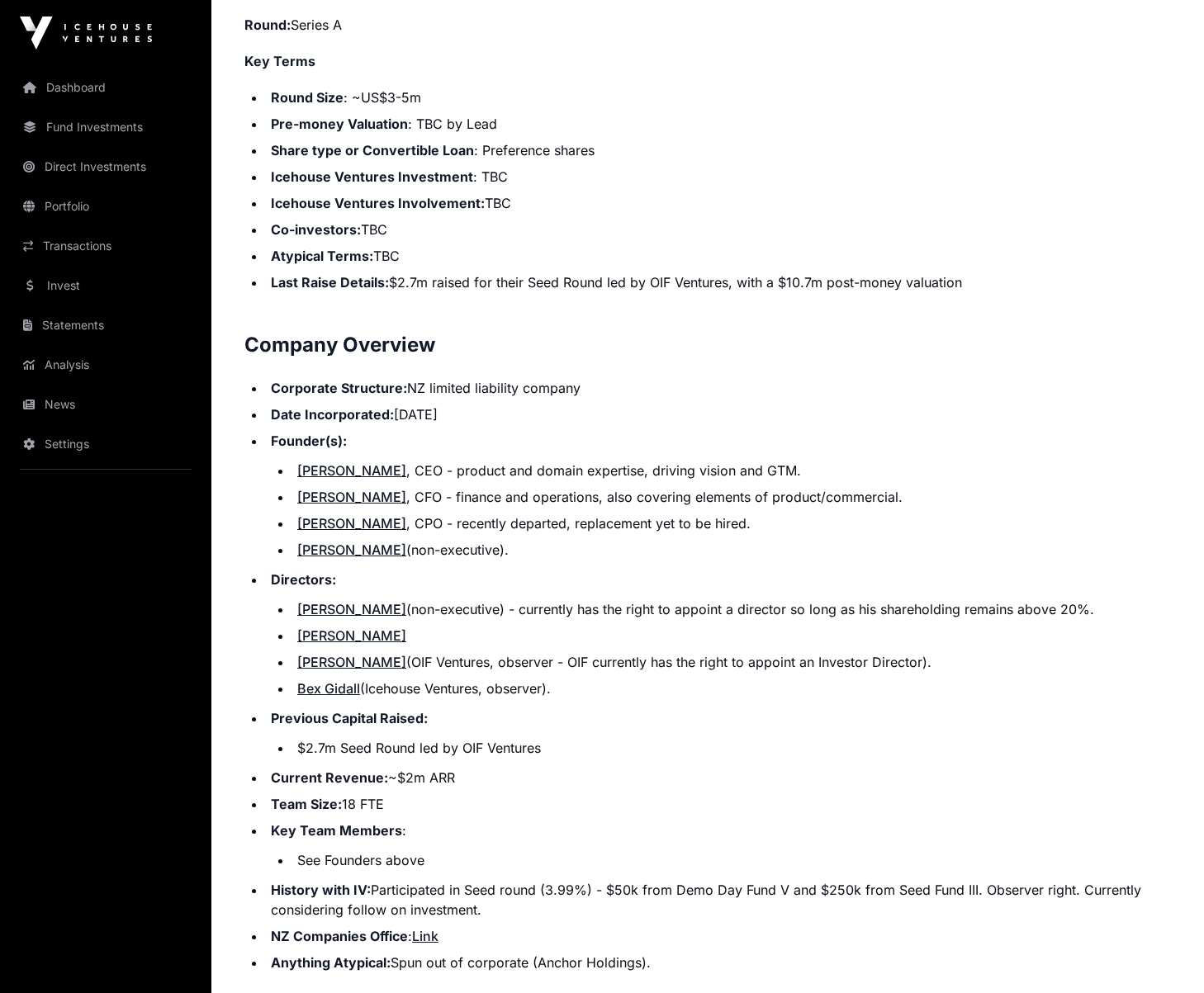
scroll to position [1566, 0]
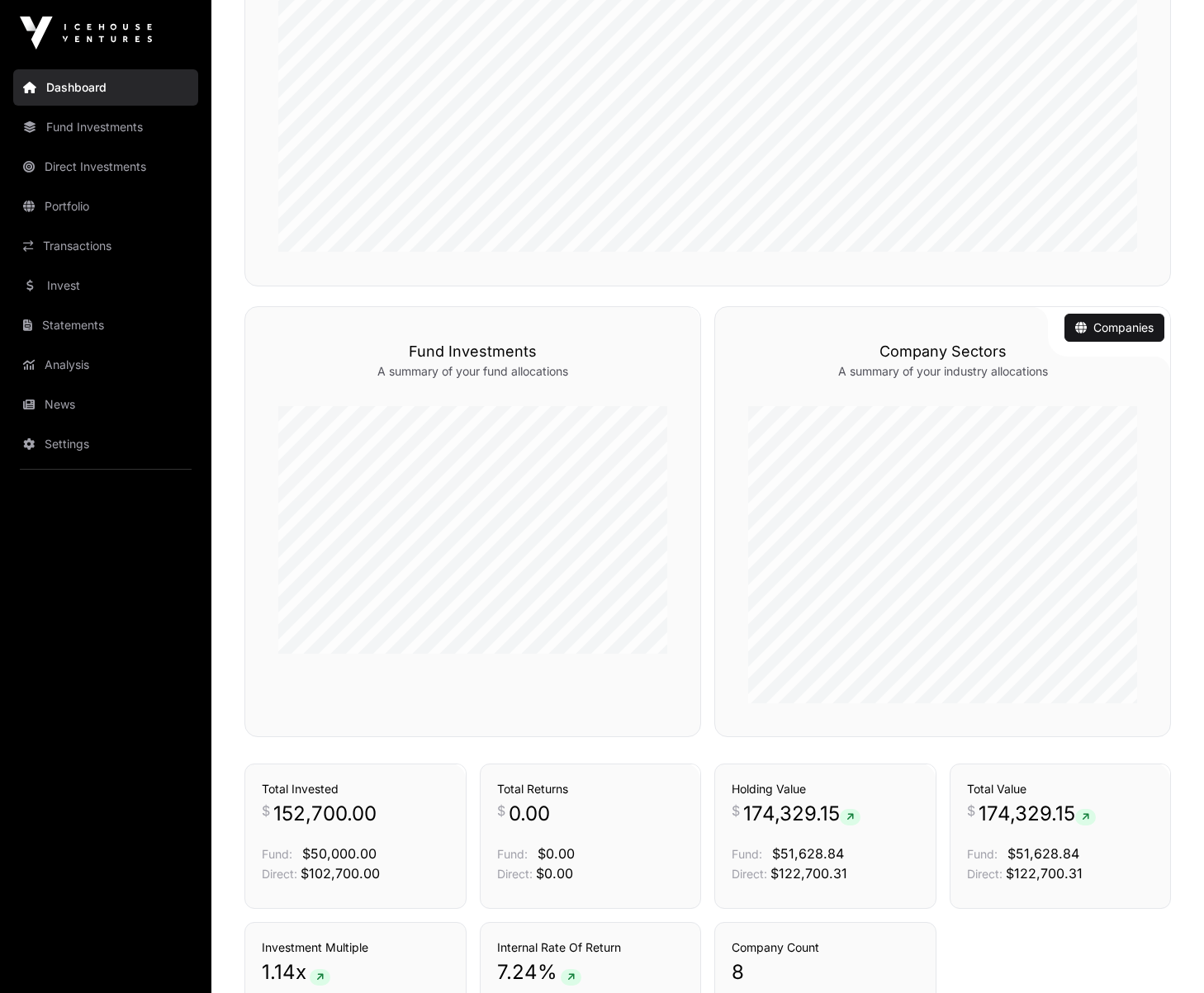
scroll to position [968, 0]
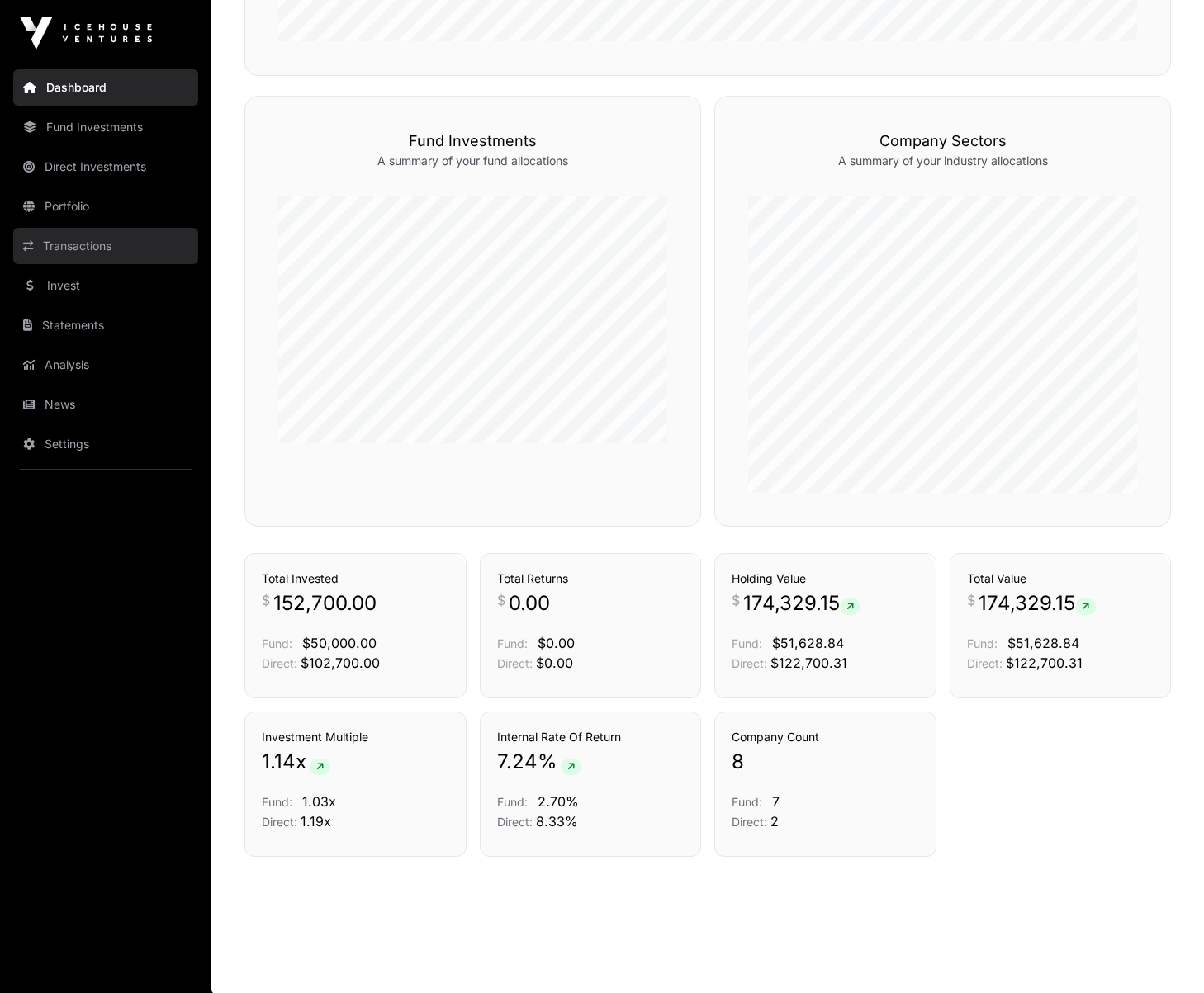
click at [87, 246] on link "Transactions" at bounding box center [105, 246] width 185 height 36
